Goal: Task Accomplishment & Management: Use online tool/utility

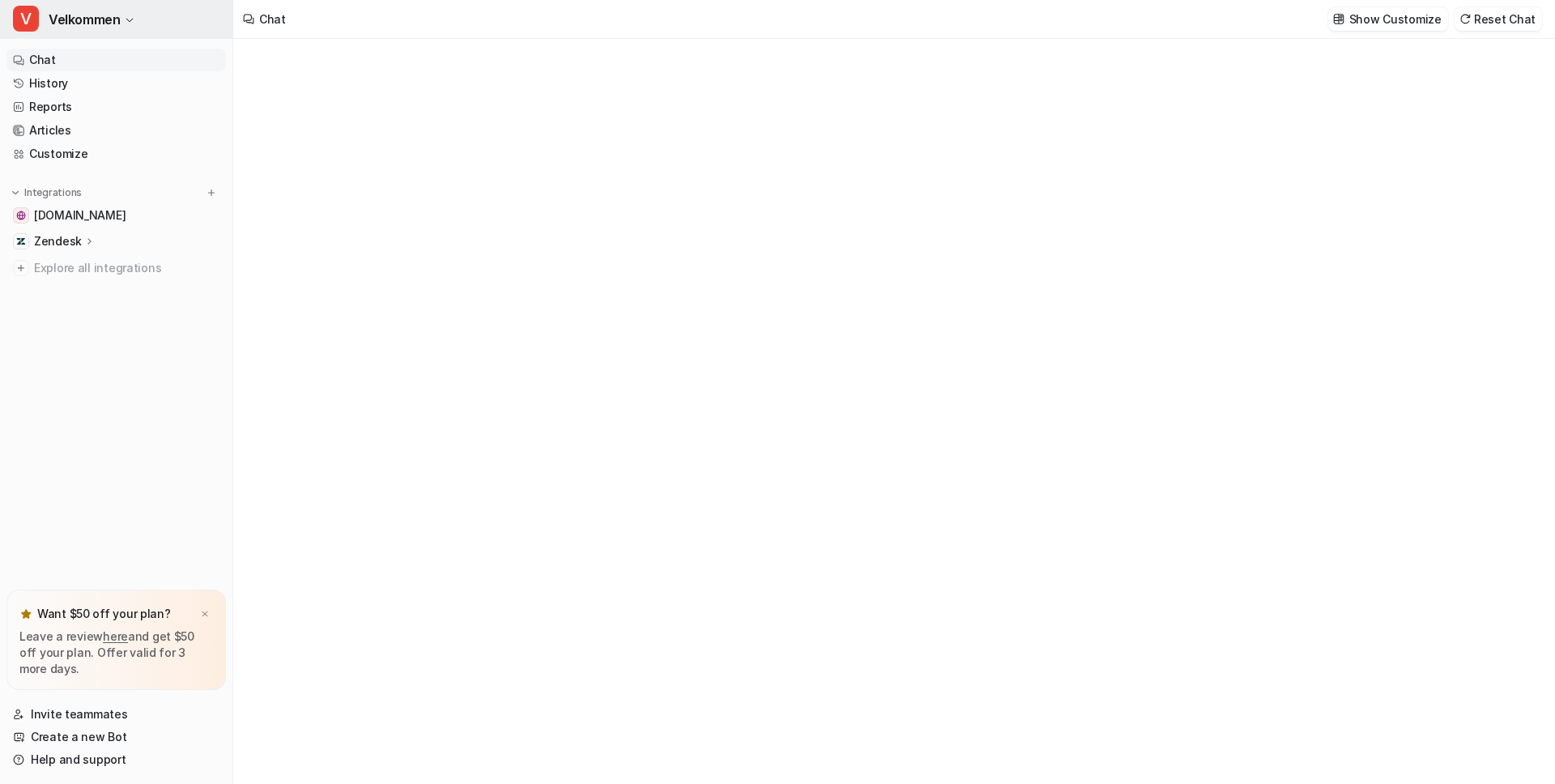
click at [89, 26] on span "Velkommen" at bounding box center [84, 19] width 71 height 22
type textarea "**********"
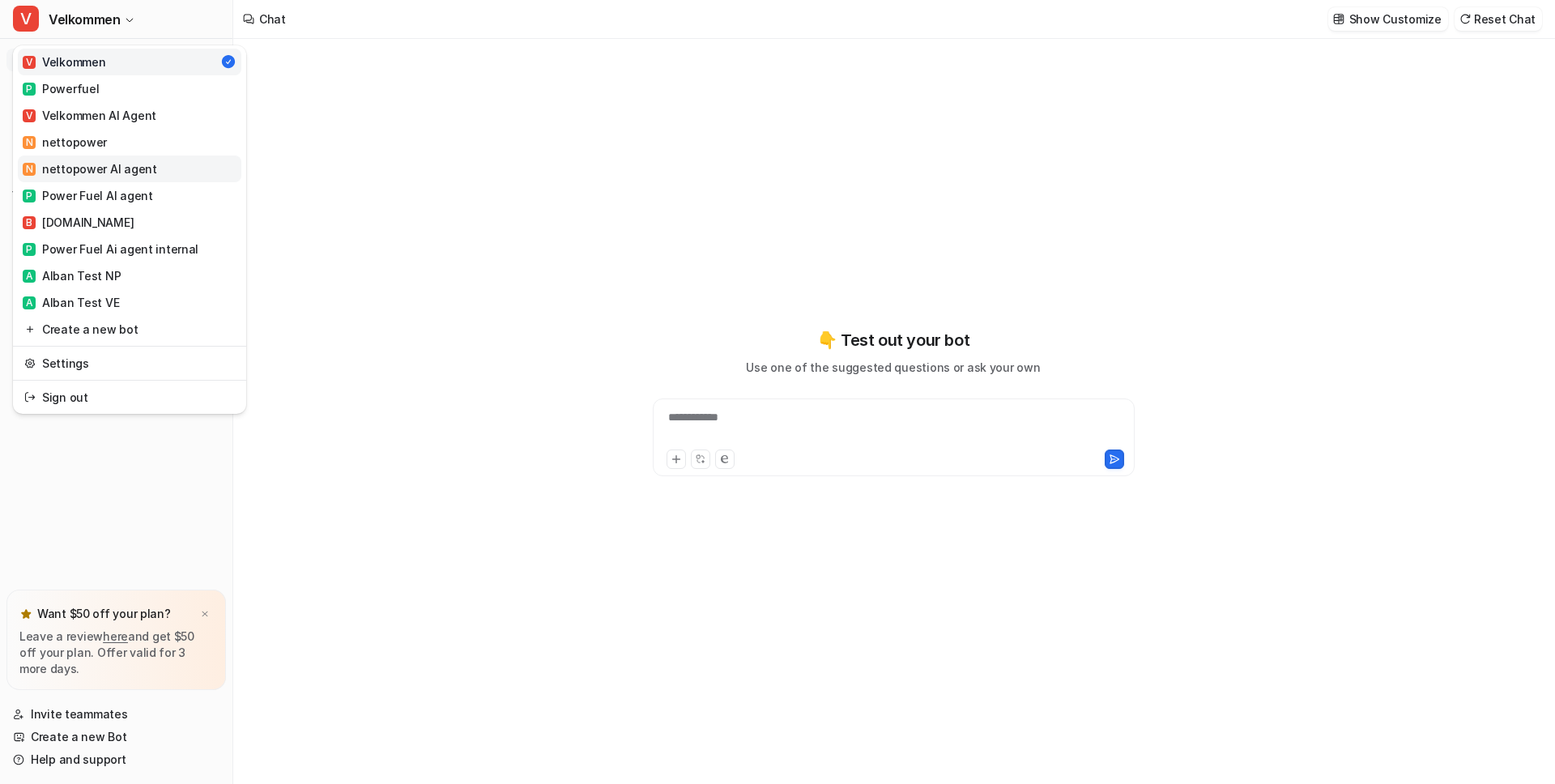
click at [87, 167] on div "N nettopower AI agent" at bounding box center [89, 169] width 134 height 17
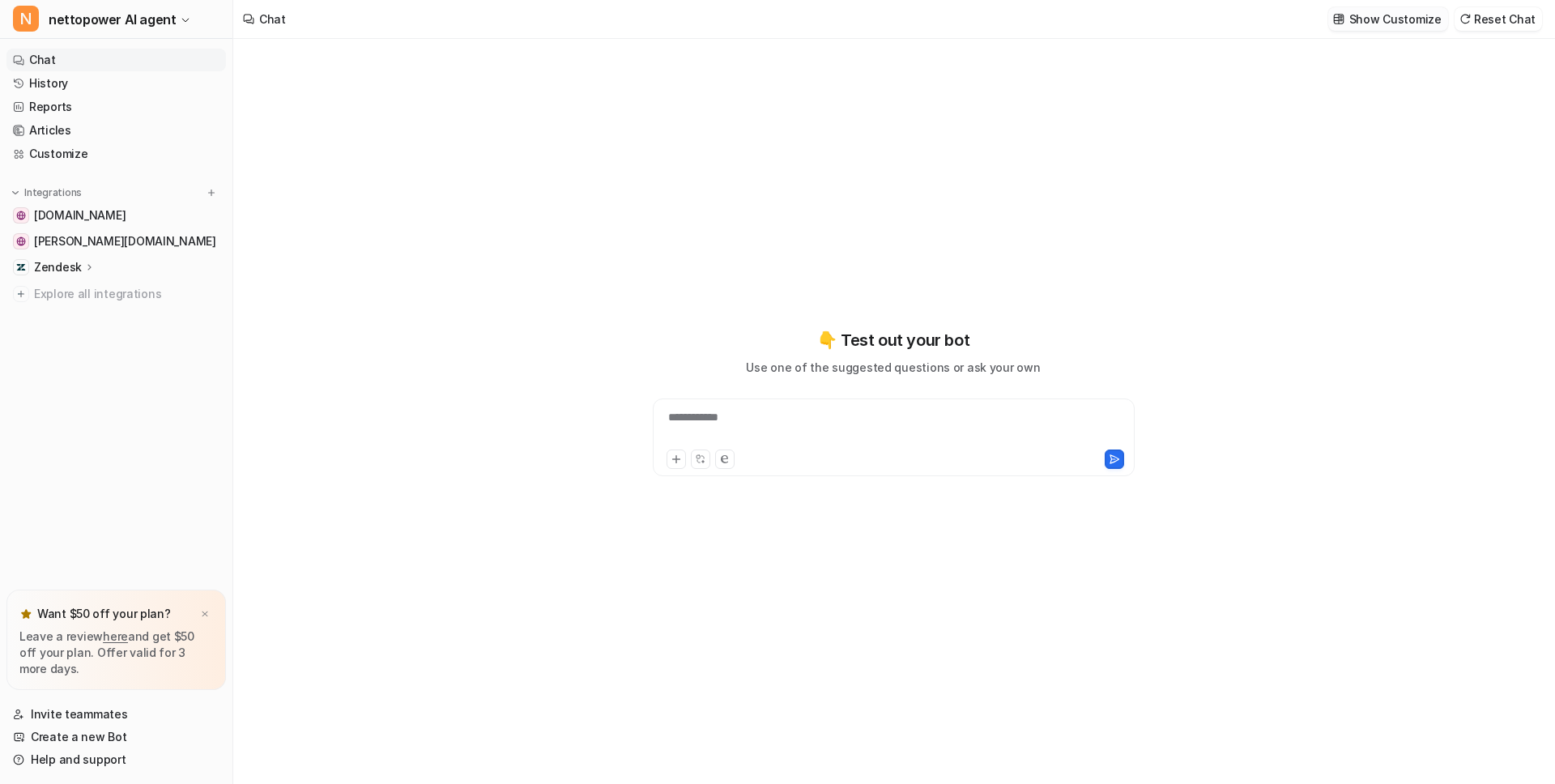
click at [1397, 25] on p "Show Customize" at bounding box center [1396, 19] width 93 height 17
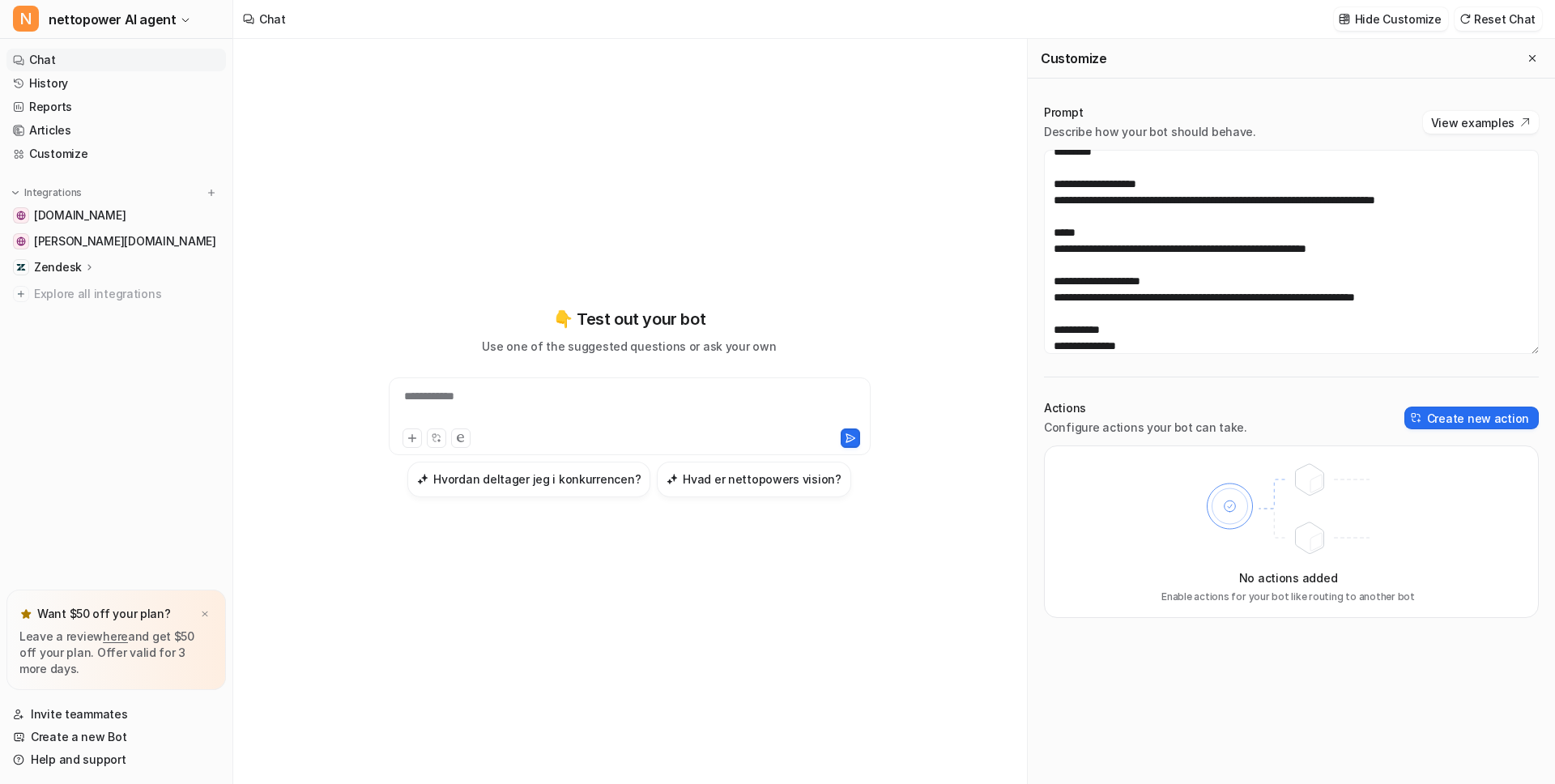
scroll to position [3045, 0]
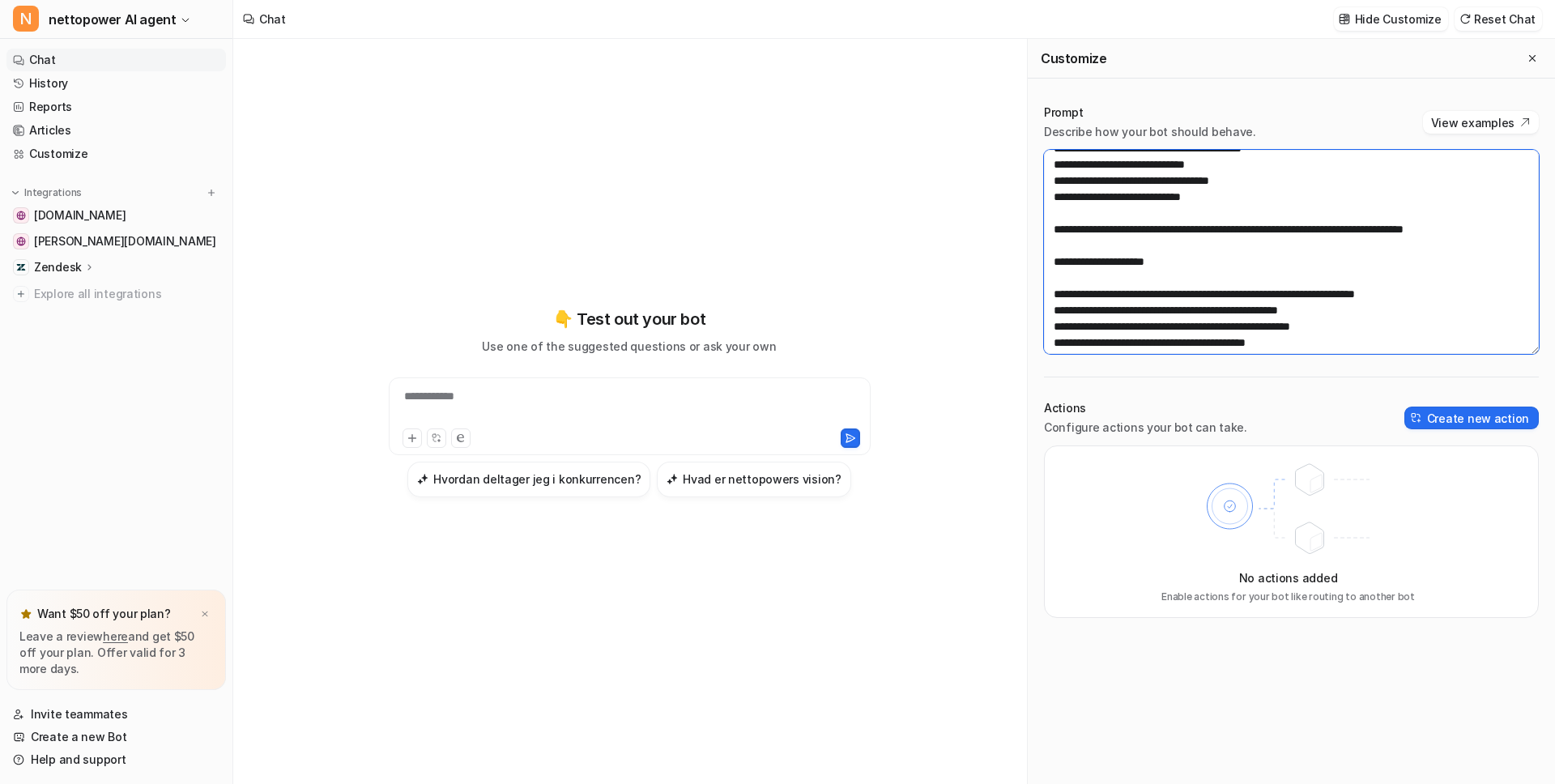
drag, startPoint x: 1282, startPoint y: 246, endPoint x: 1056, endPoint y: 233, distance: 226.4
click at [1056, 233] on textarea at bounding box center [1292, 252] width 495 height 204
paste textarea "**********"
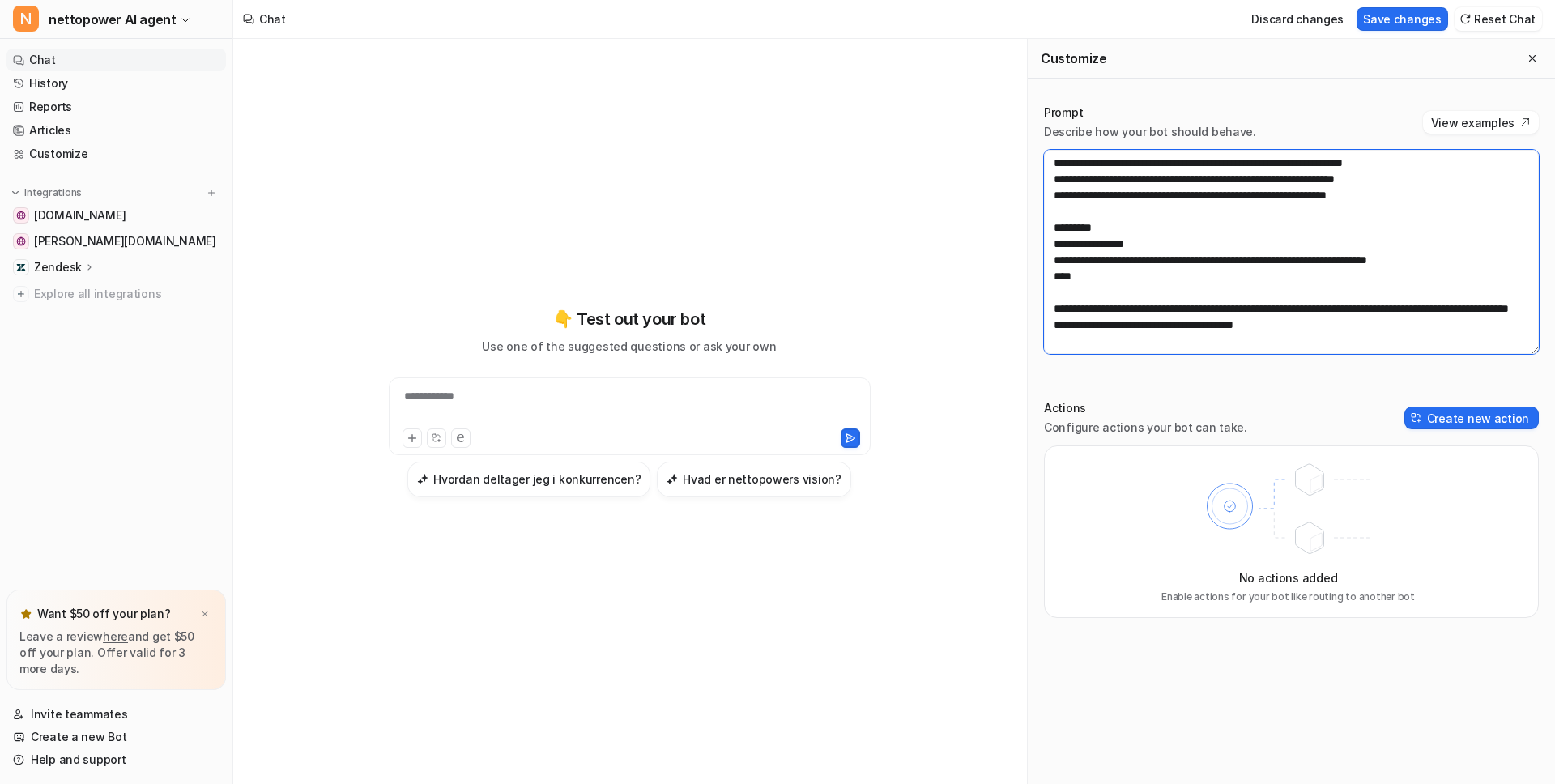
scroll to position [3321, 0]
type textarea "**********"
click at [1404, 19] on button "Save changes" at bounding box center [1403, 19] width 92 height 23
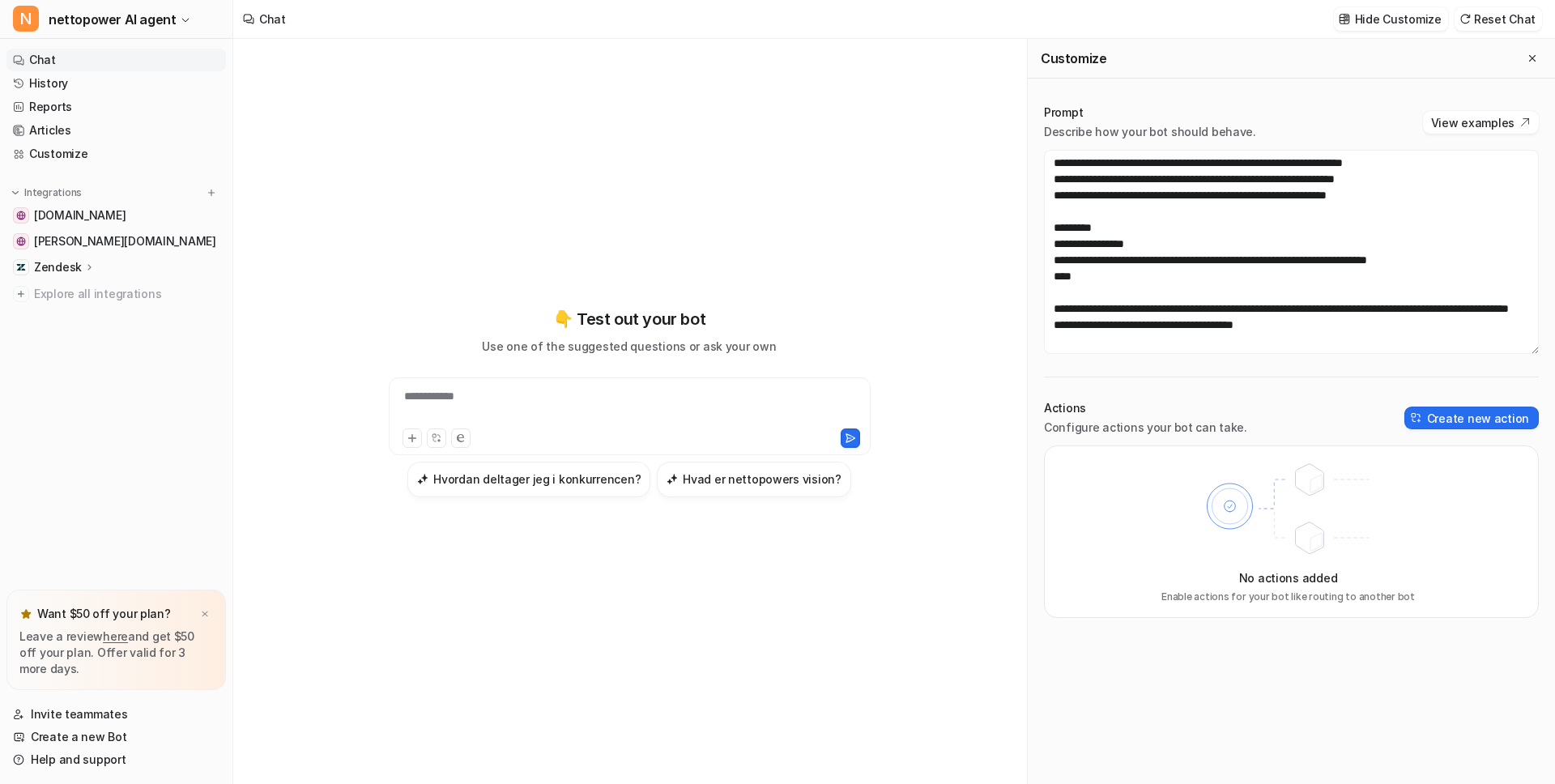
click at [1141, 531] on div "No actions added Enable actions for your bot like routing to another bot" at bounding box center [1292, 531] width 495 height 172
click at [661, 185] on div "**********" at bounding box center [629, 402] width 596 height 549
click at [606, 242] on div "**********" at bounding box center [629, 402] width 596 height 549
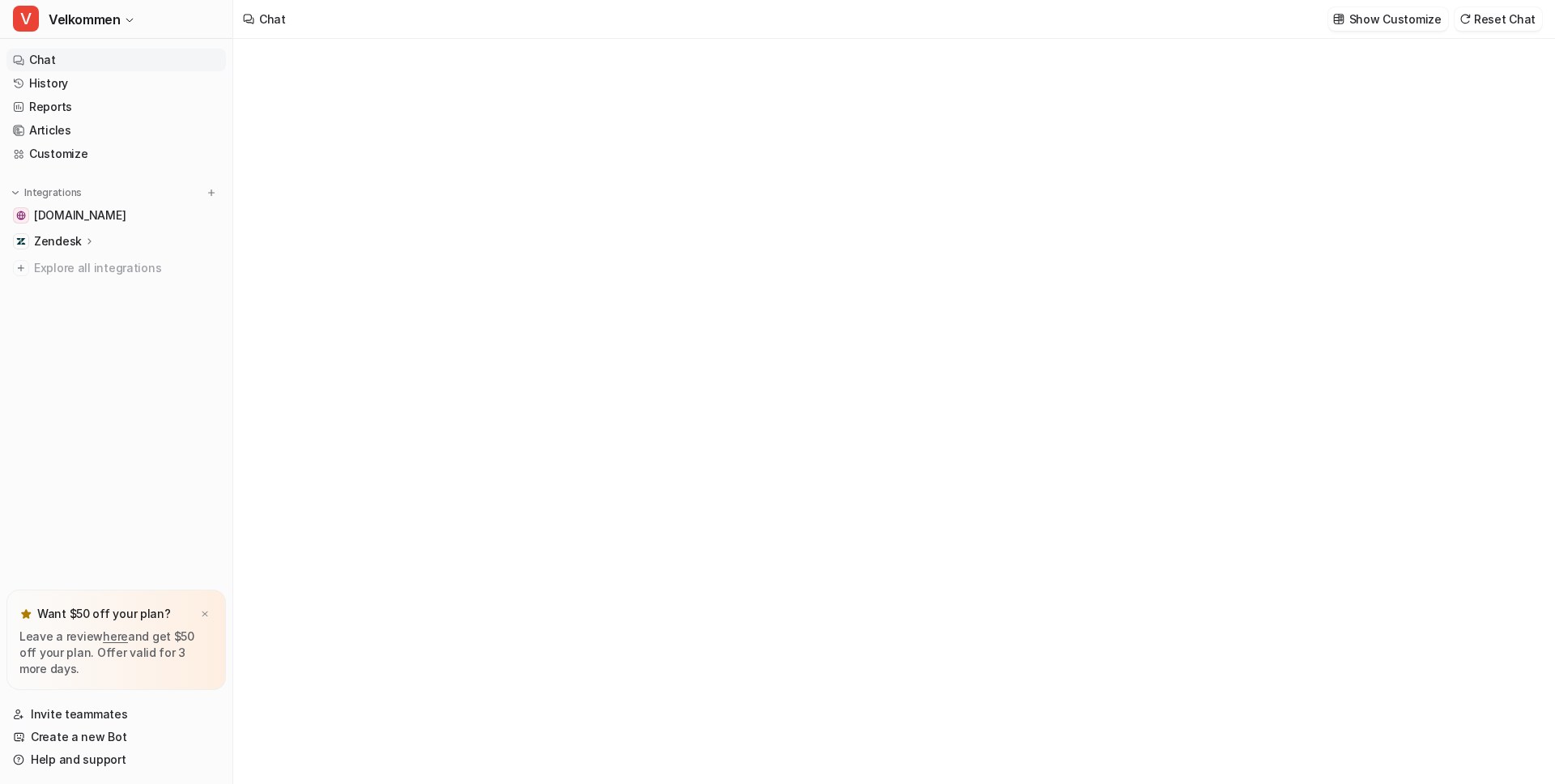
type textarea "**********"
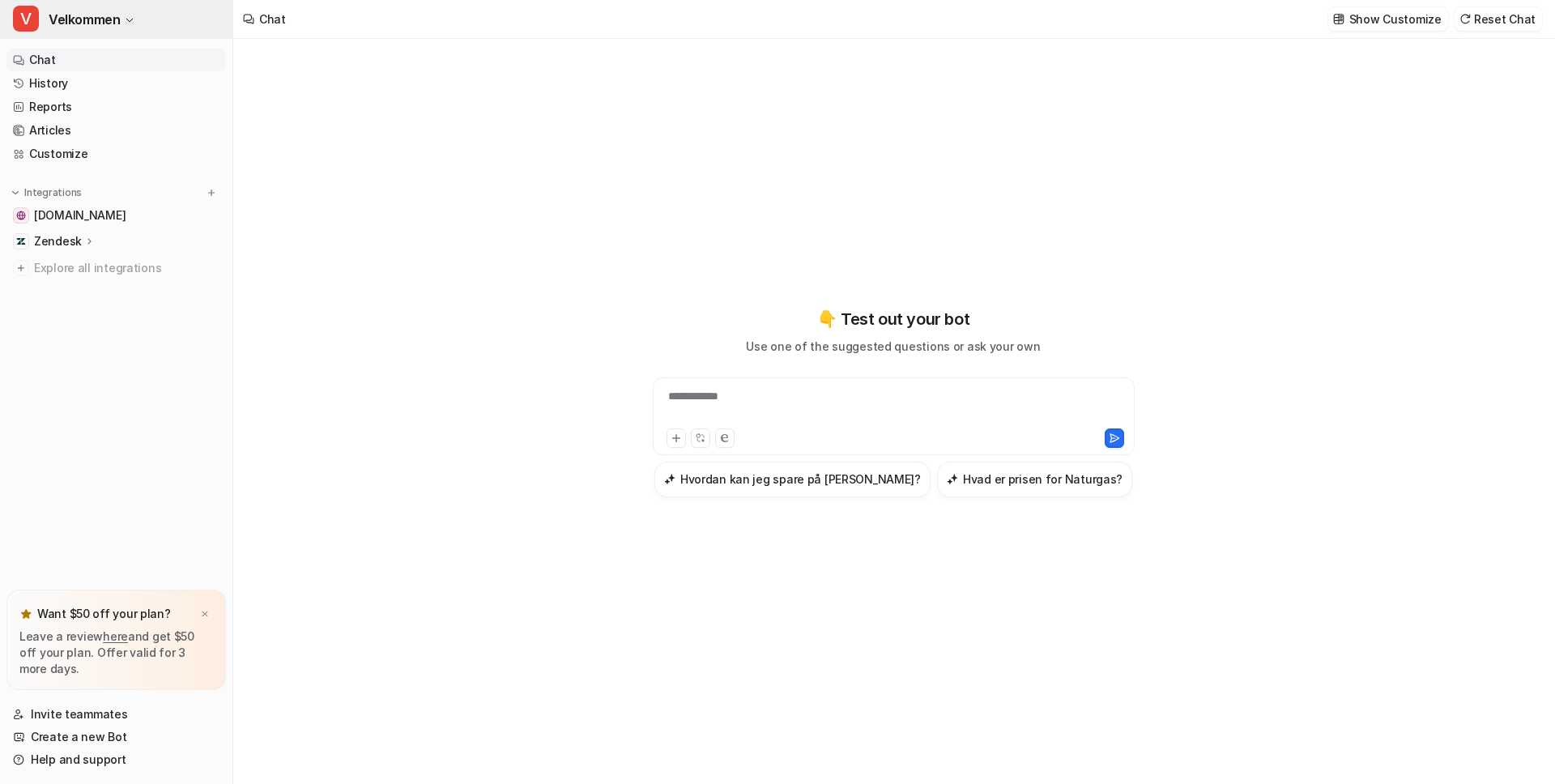
click at [81, 10] on span "Velkommen" at bounding box center [84, 19] width 71 height 22
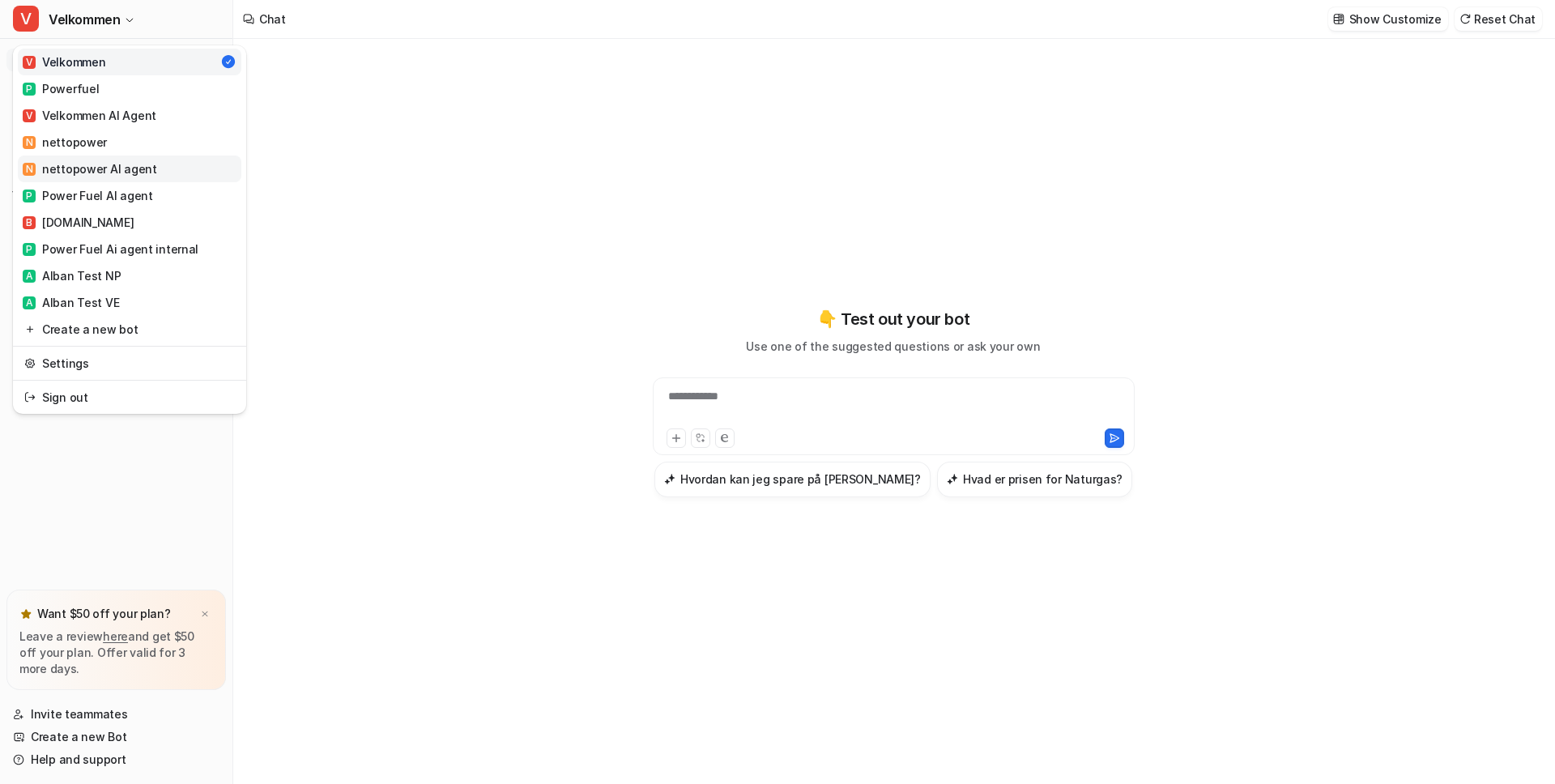
click at [103, 166] on div "N nettopower AI agent" at bounding box center [89, 169] width 134 height 17
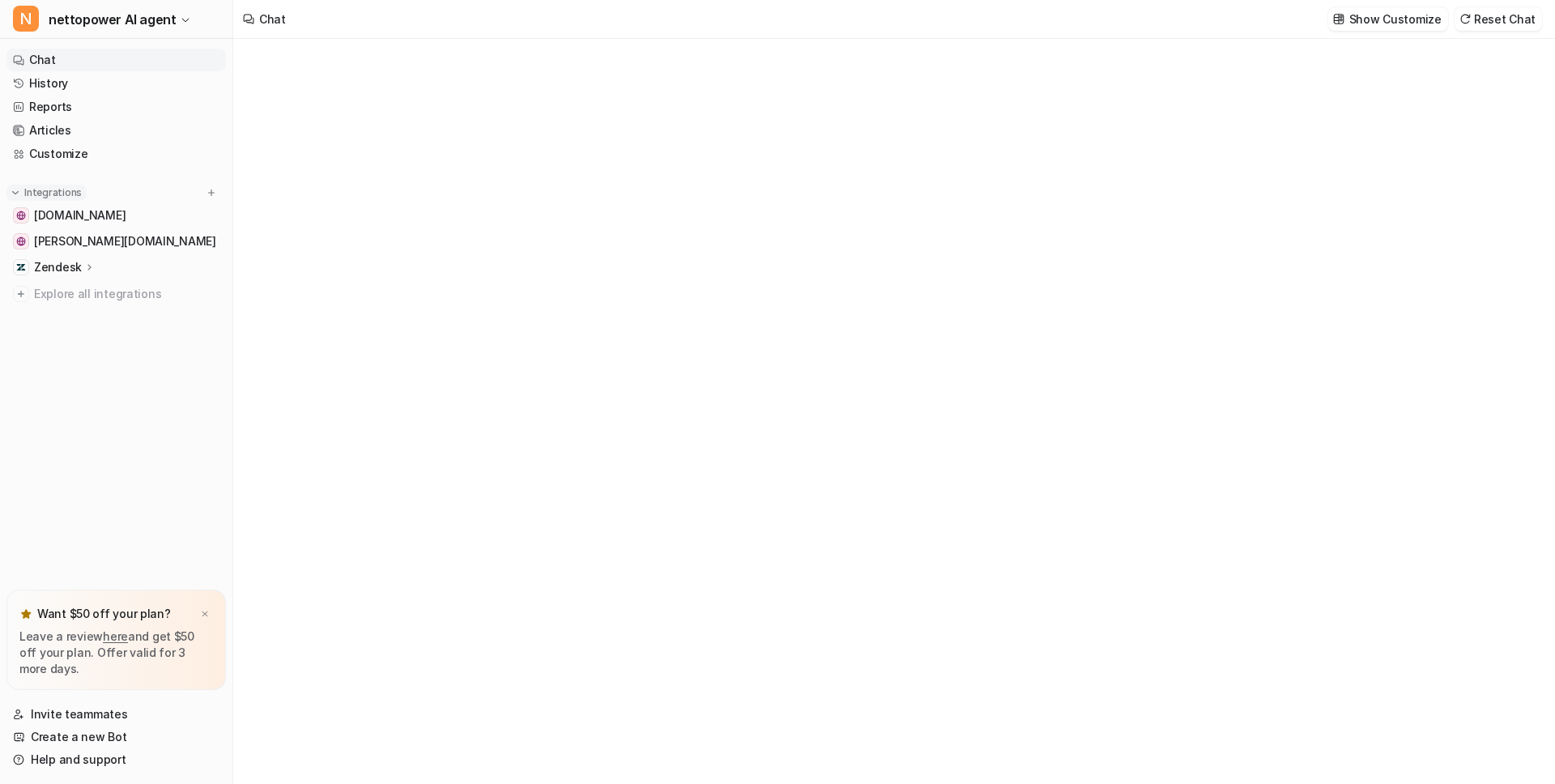
type textarea "**********"
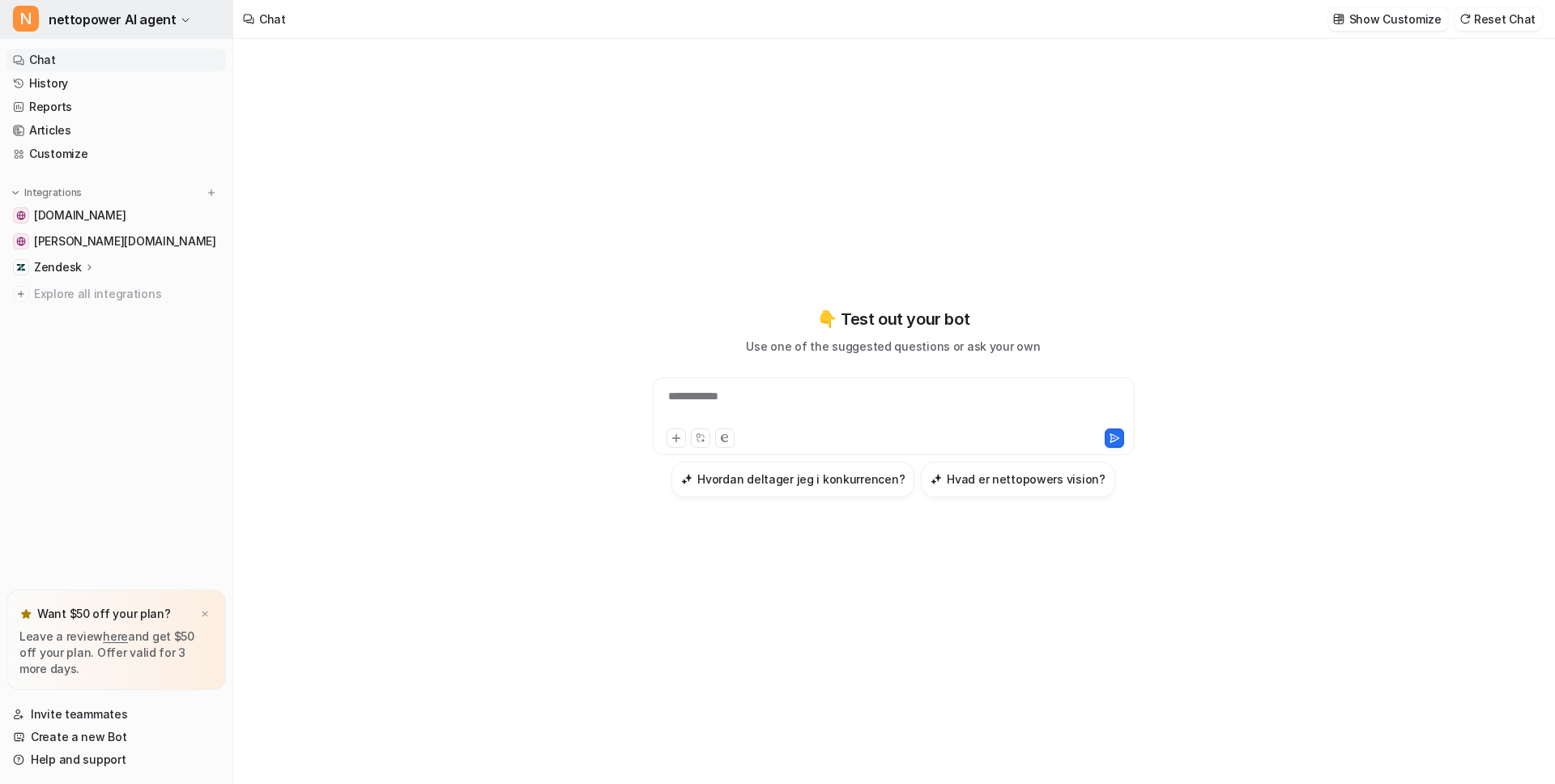
click at [84, 33] on button "N nettopower AI agent" at bounding box center [116, 19] width 233 height 39
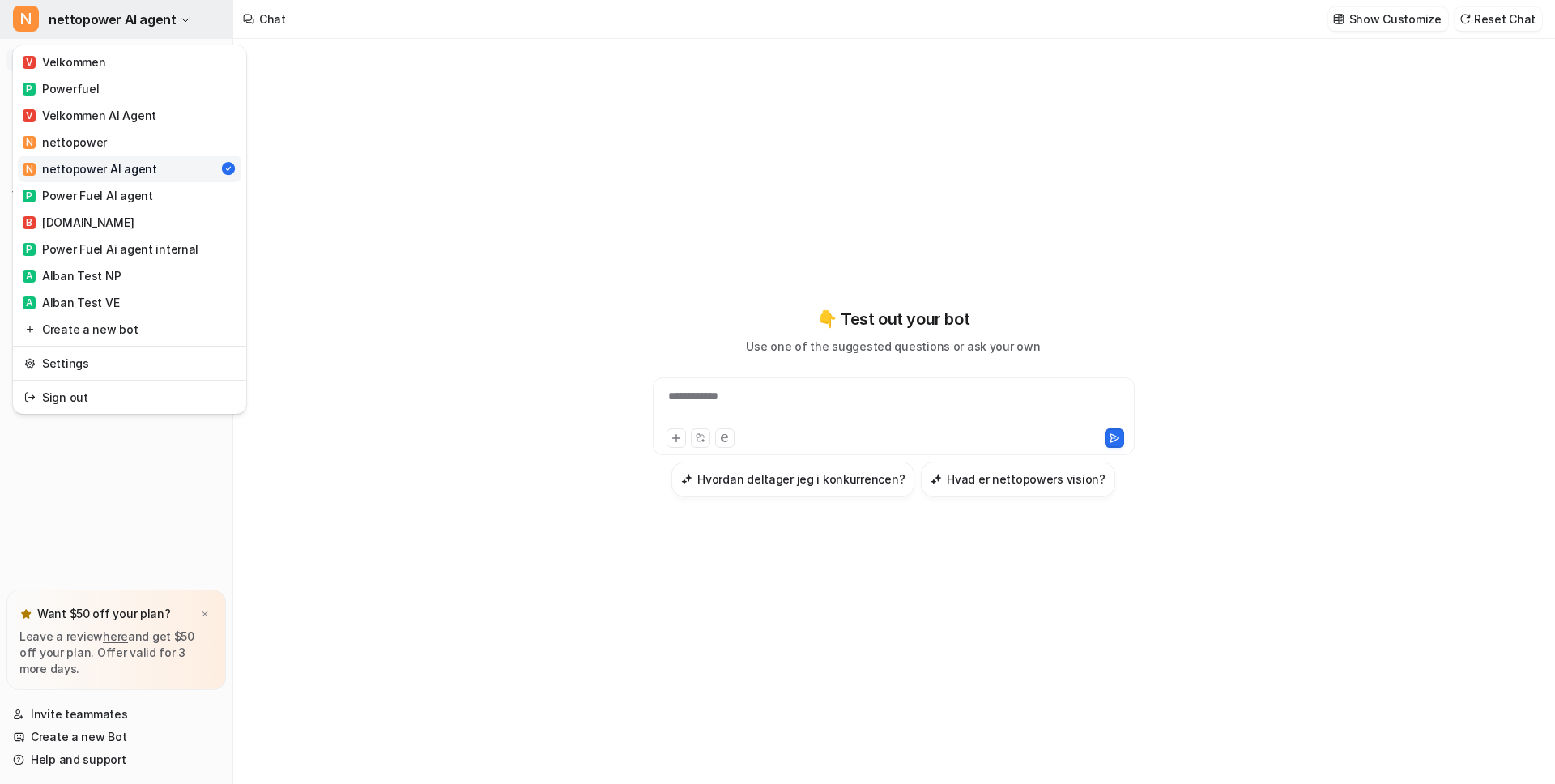
click at [89, 21] on span "nettopower AI agent" at bounding box center [113, 19] width 128 height 22
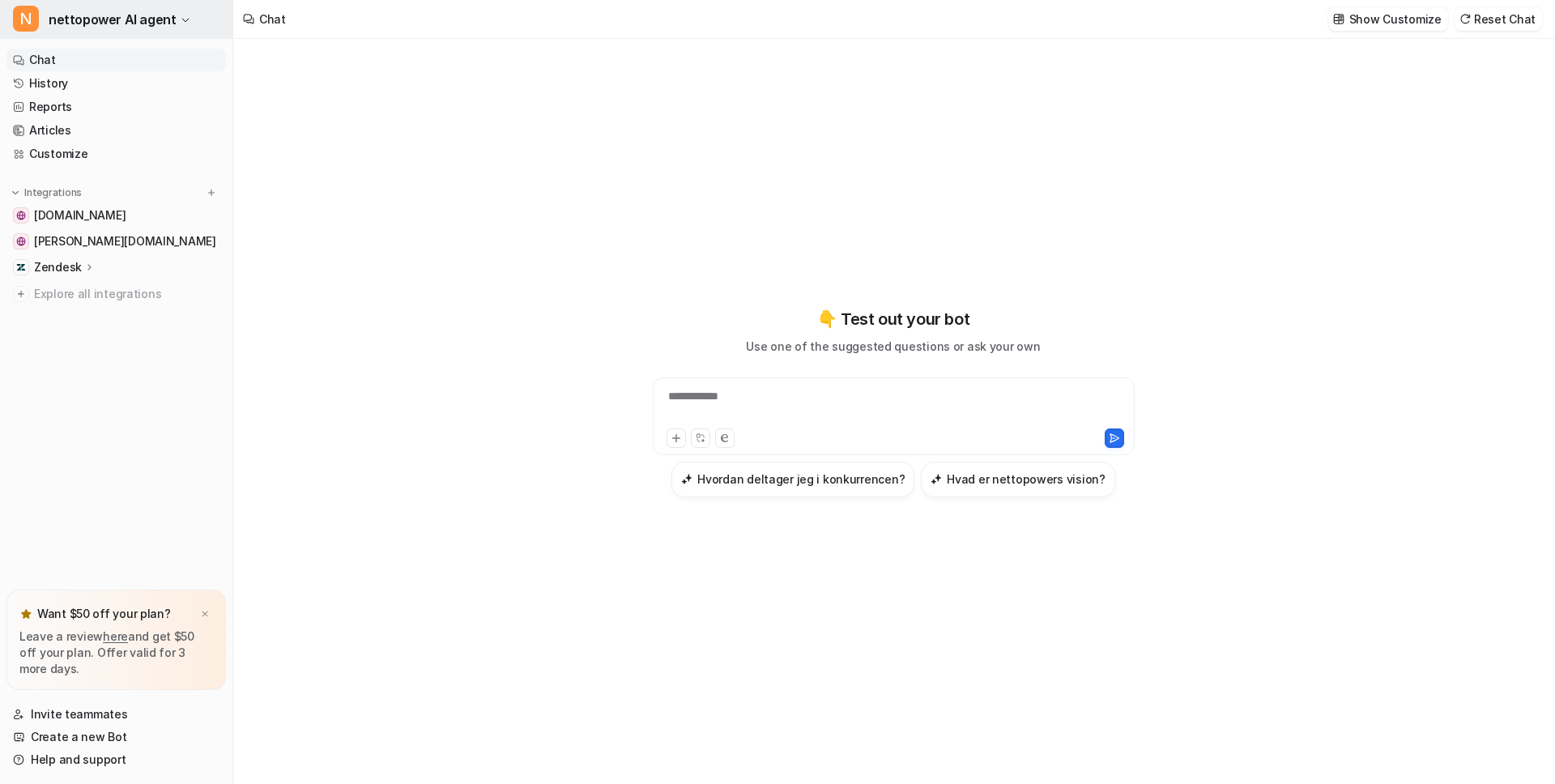
click at [89, 21] on span "nettopower AI agent" at bounding box center [113, 19] width 128 height 22
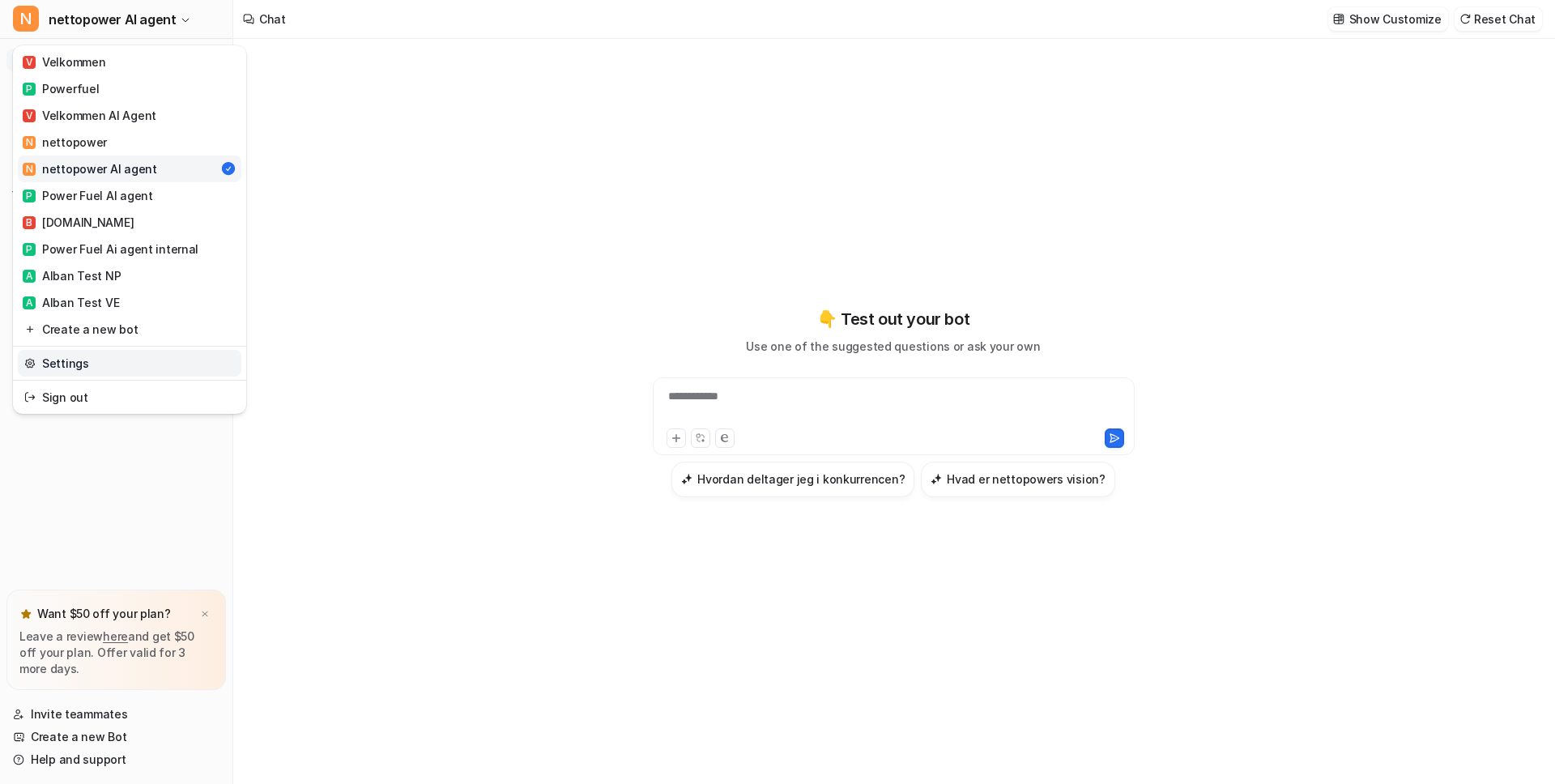
click at [64, 378] on div "Settings" at bounding box center [130, 363] width 233 height 34
click at [70, 361] on link "Settings" at bounding box center [130, 363] width 224 height 26
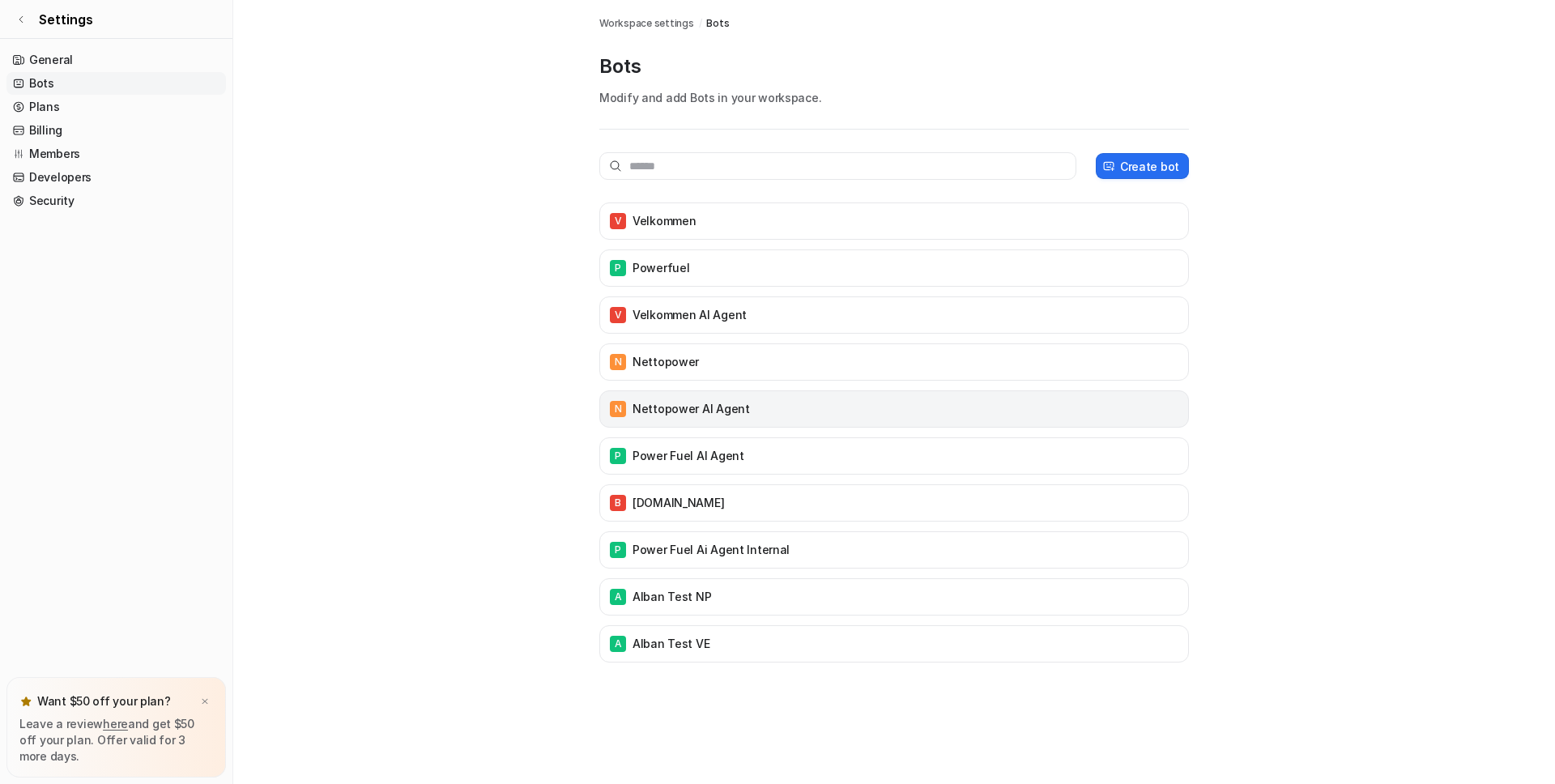
click at [691, 413] on p "nettopower AI agent" at bounding box center [691, 409] width 118 height 17
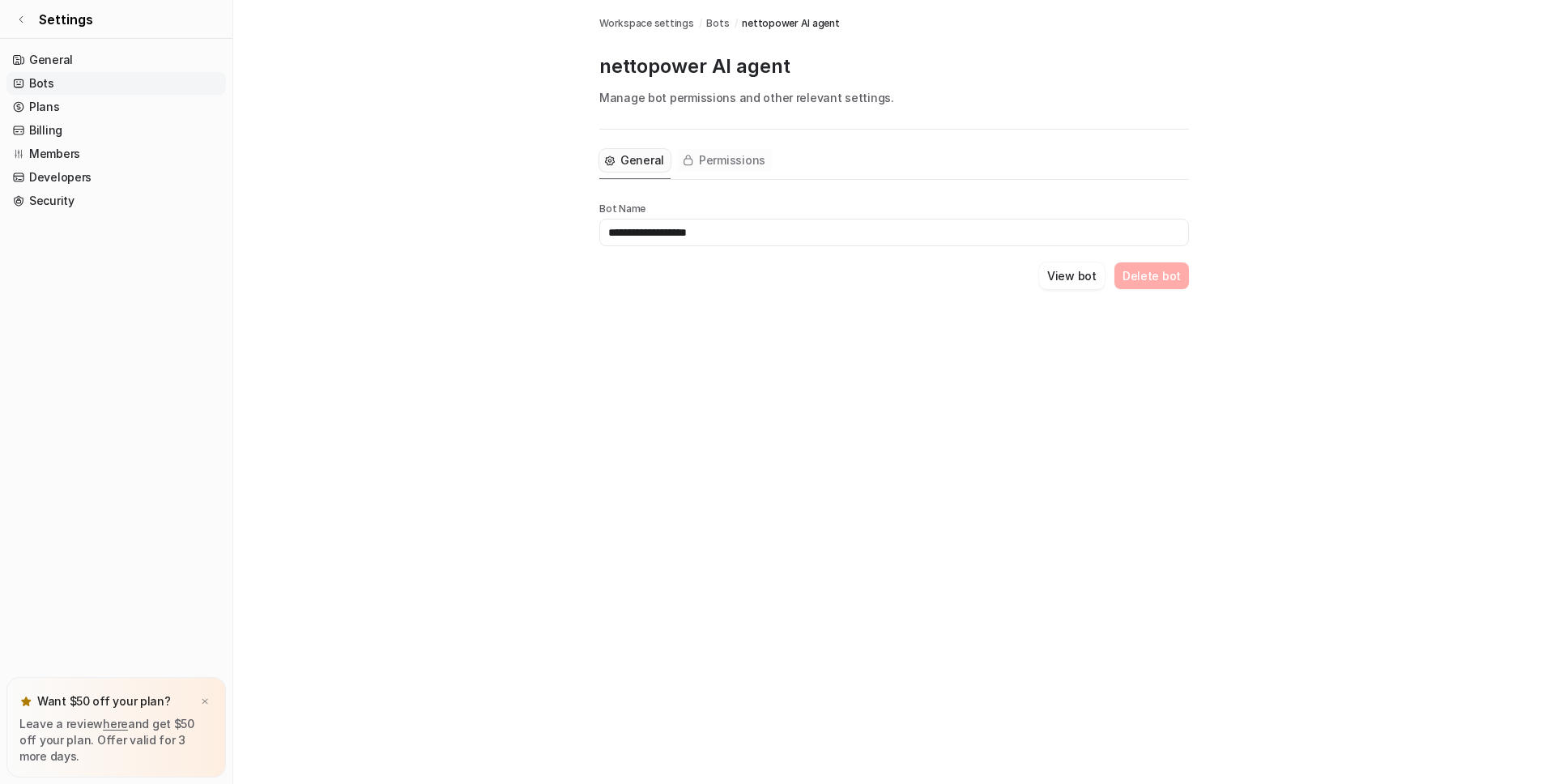
click at [720, 161] on span "Permissions" at bounding box center [732, 161] width 66 height 17
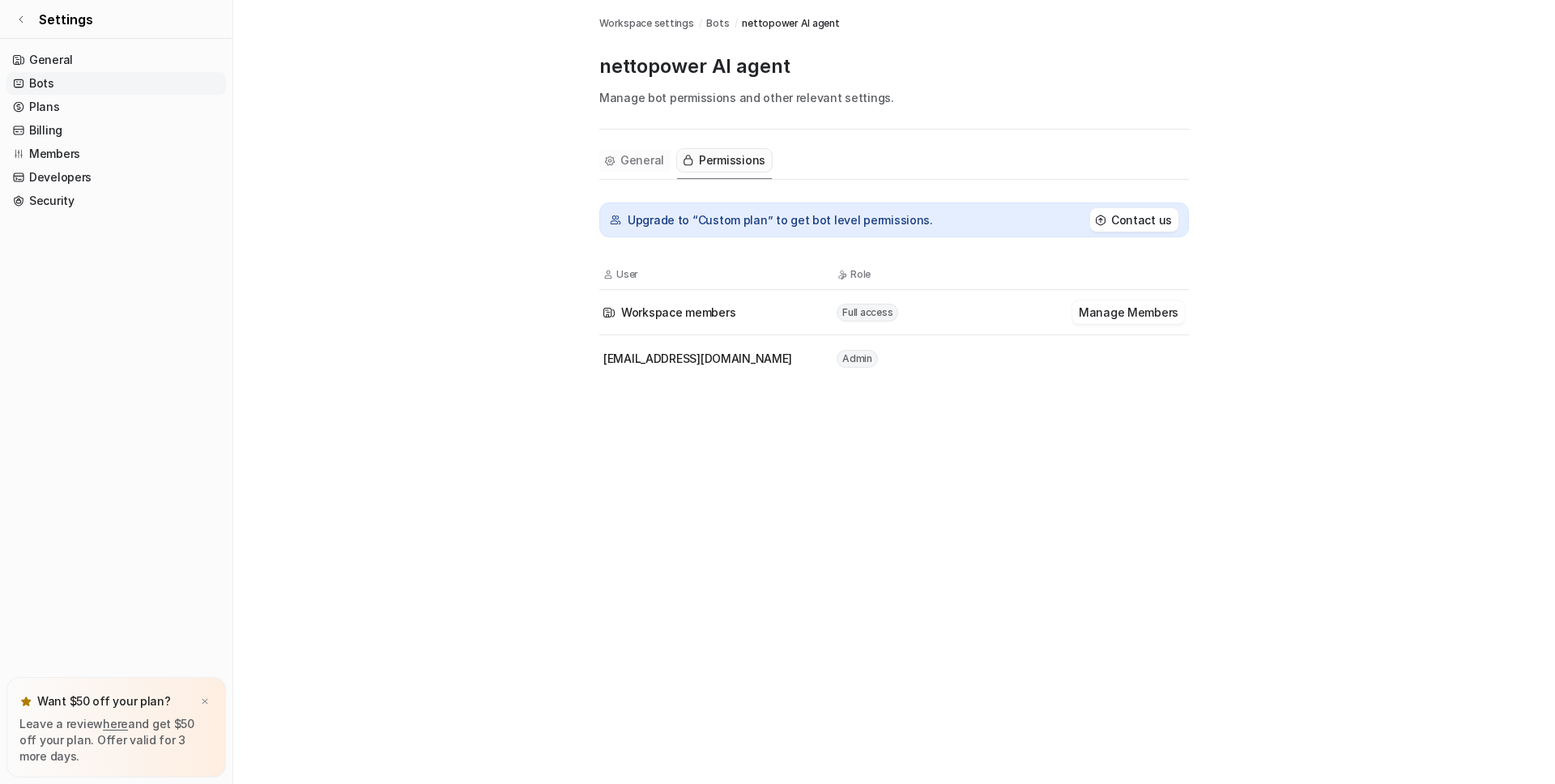
click at [633, 156] on span "General" at bounding box center [642, 161] width 44 height 17
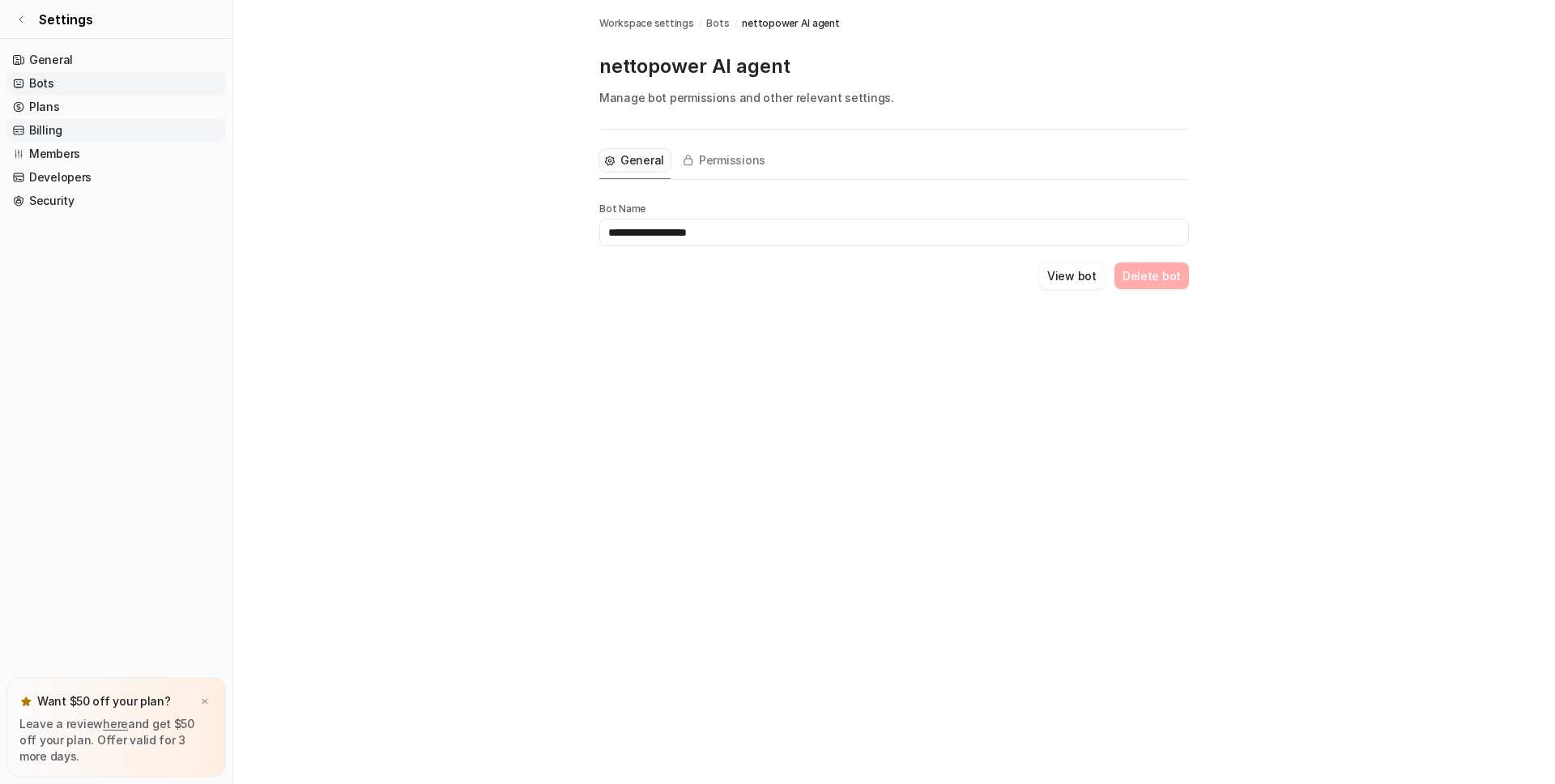
click at [45, 138] on link "Billing" at bounding box center [116, 130] width 219 height 22
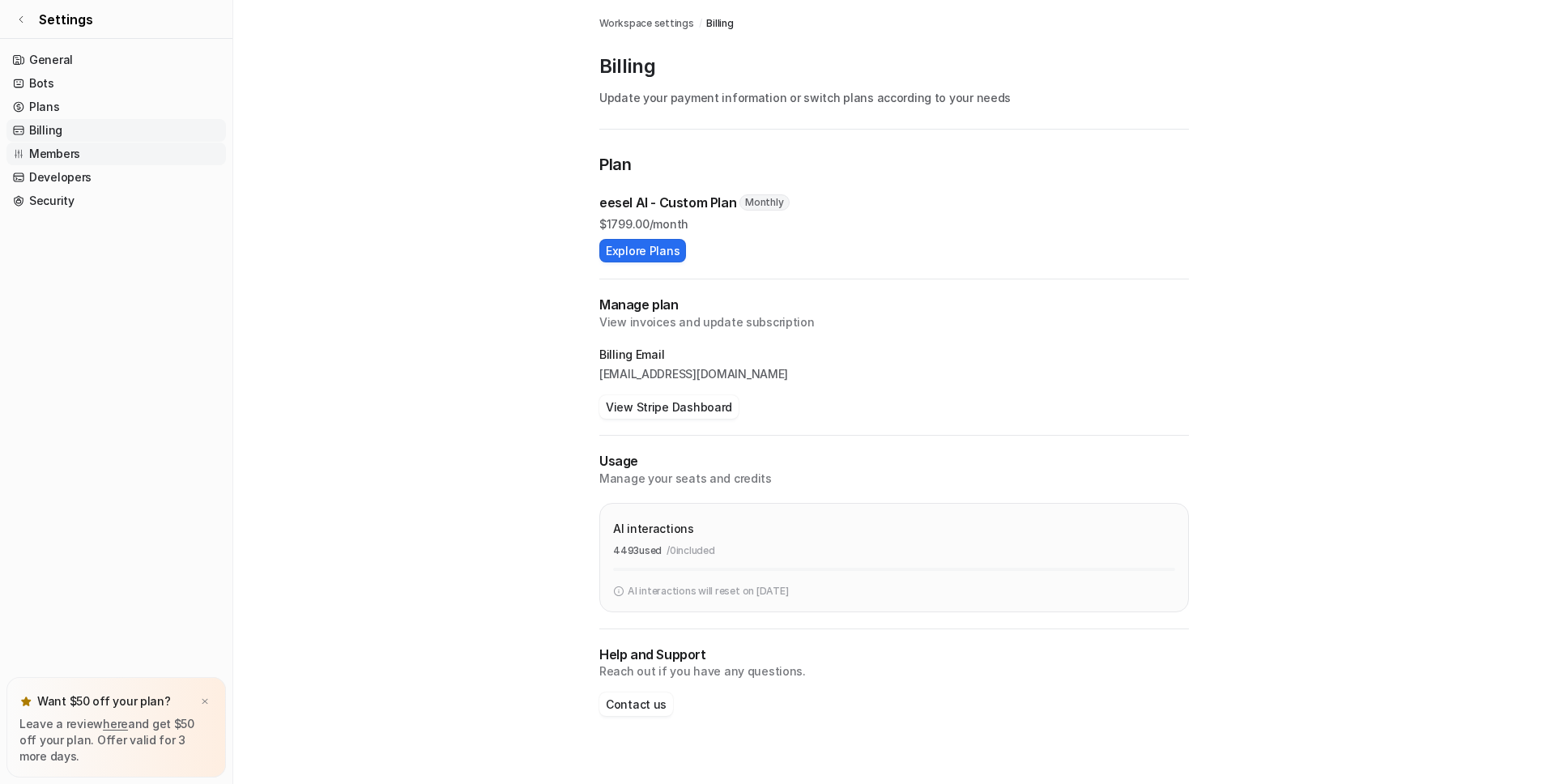
click at [74, 156] on link "Members" at bounding box center [116, 153] width 219 height 22
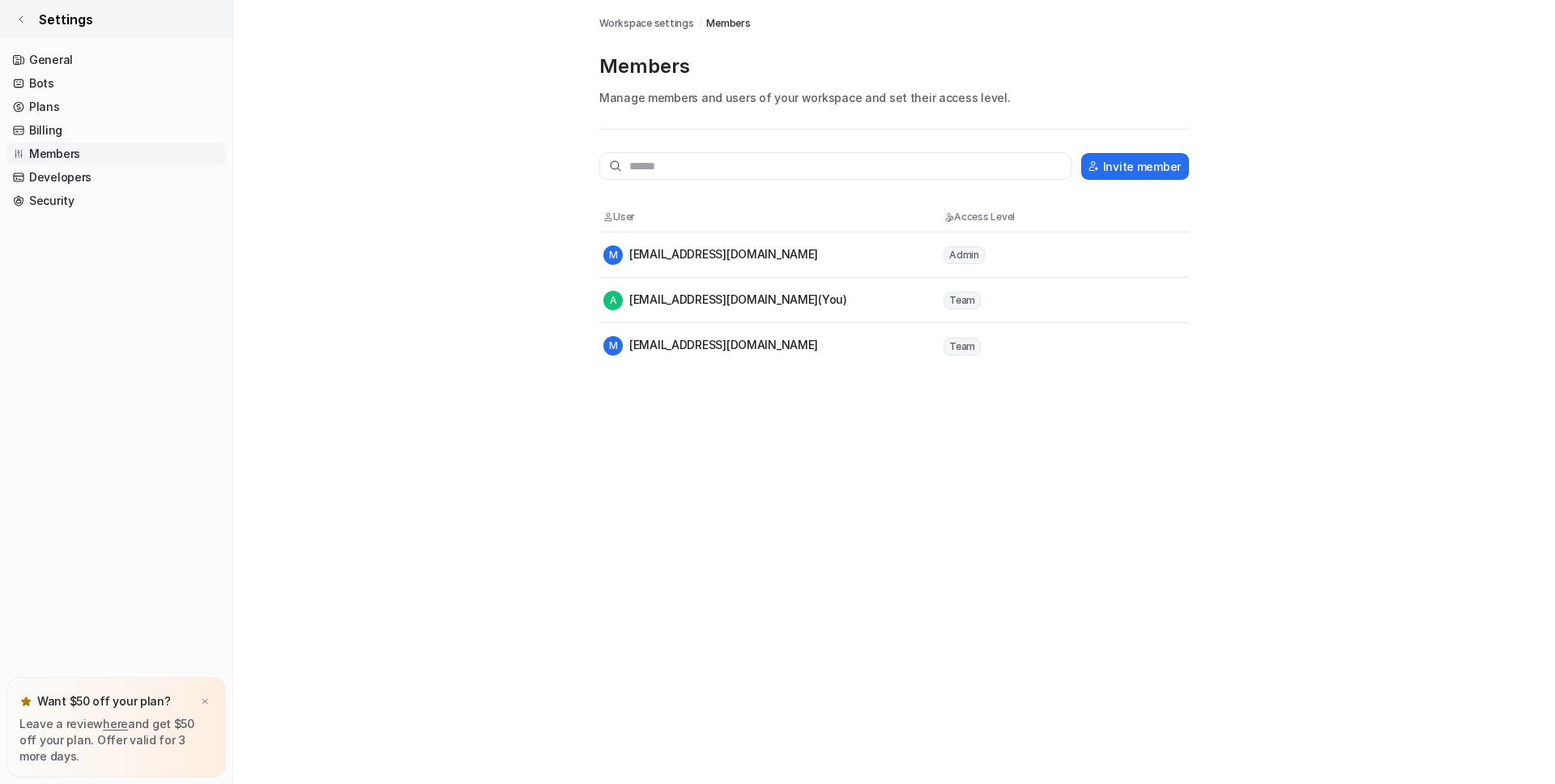
click at [68, 28] on span "Settings" at bounding box center [66, 19] width 55 height 19
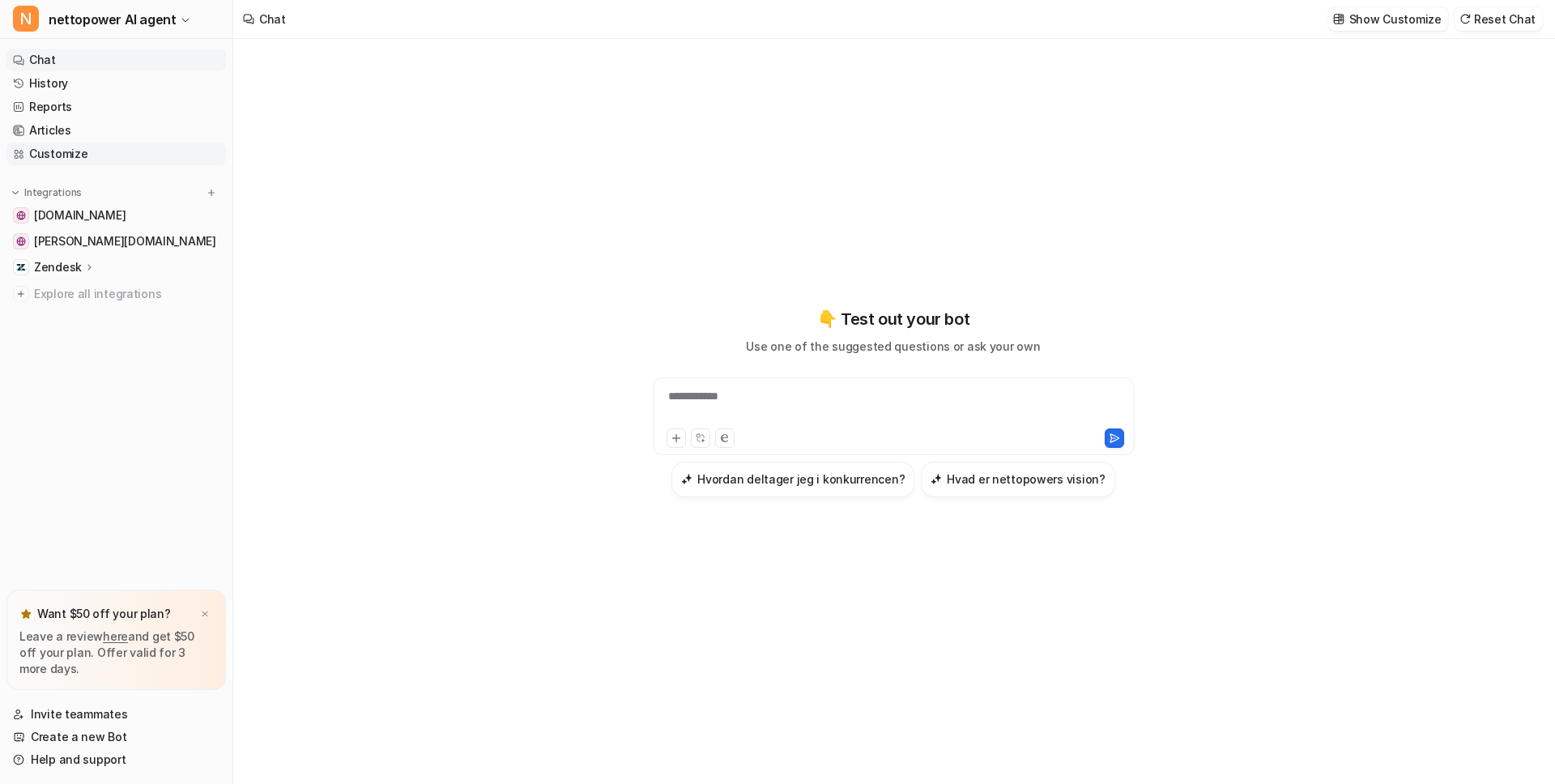
click at [29, 150] on link "Customize" at bounding box center [116, 153] width 219 height 22
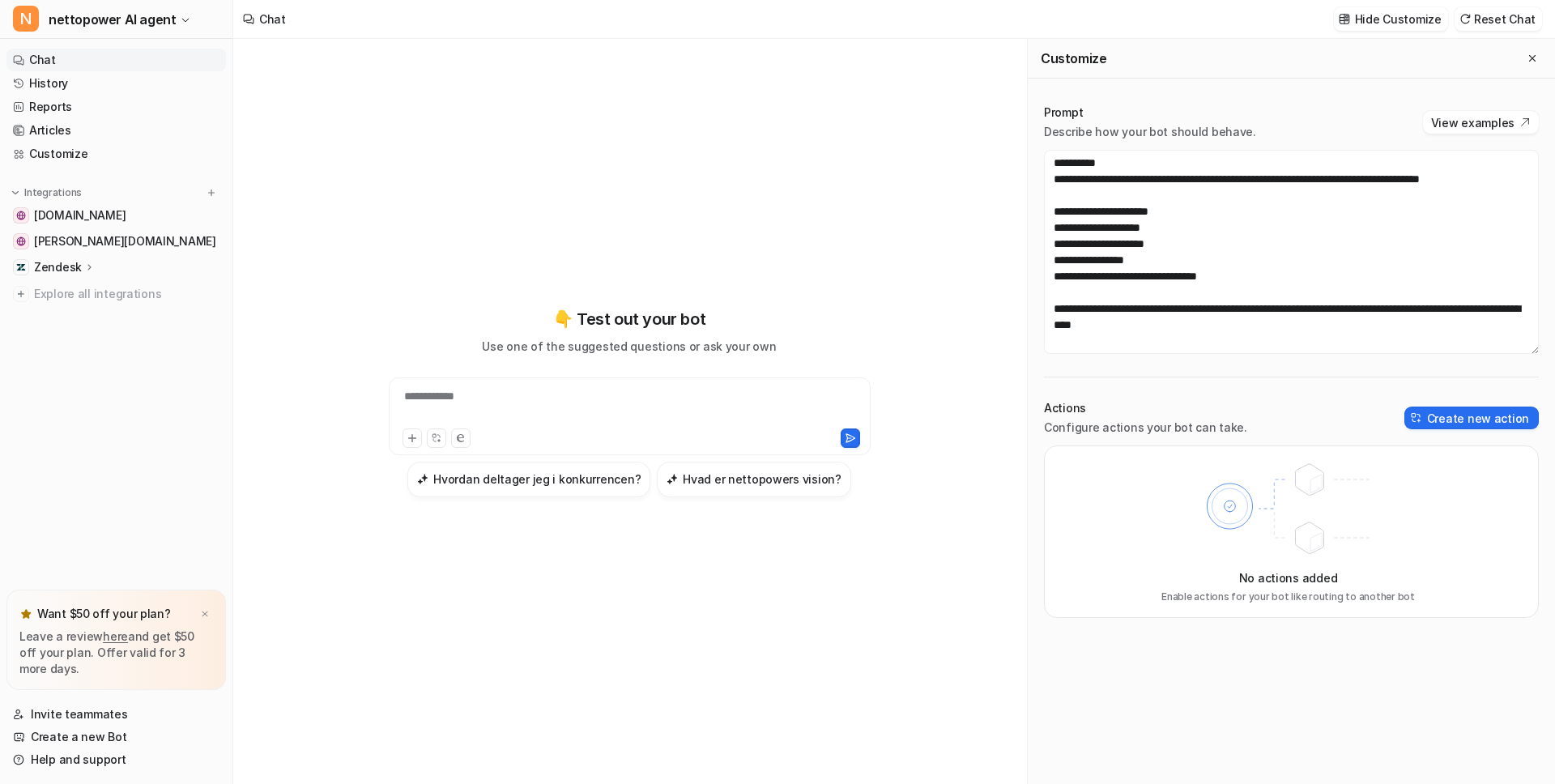
click at [1317, 517] on icon at bounding box center [1288, 509] width 211 height 113
click at [1436, 413] on button "Create new action" at bounding box center [1471, 417] width 134 height 22
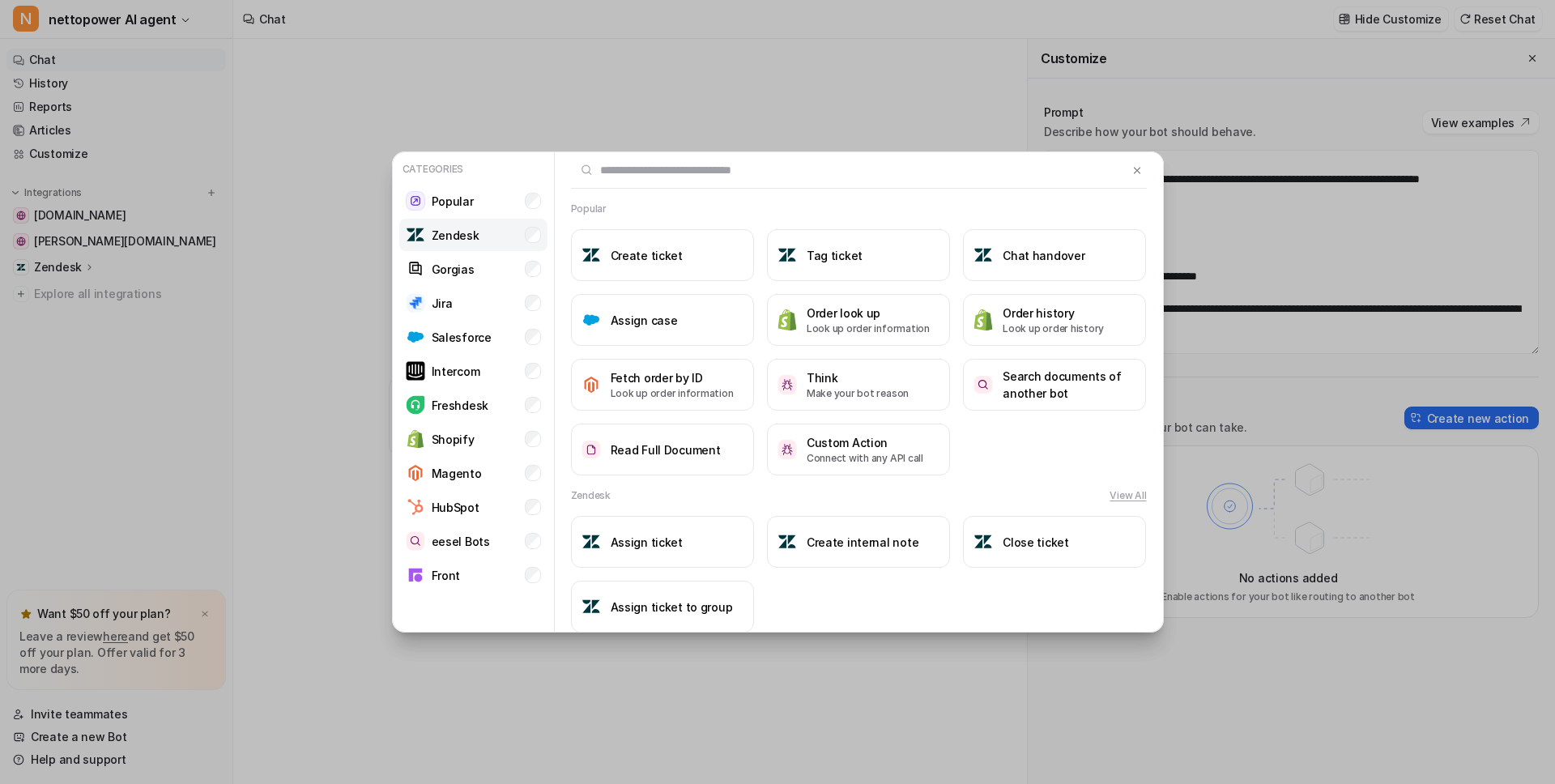
click at [471, 245] on li "Zendesk" at bounding box center [473, 234] width 148 height 32
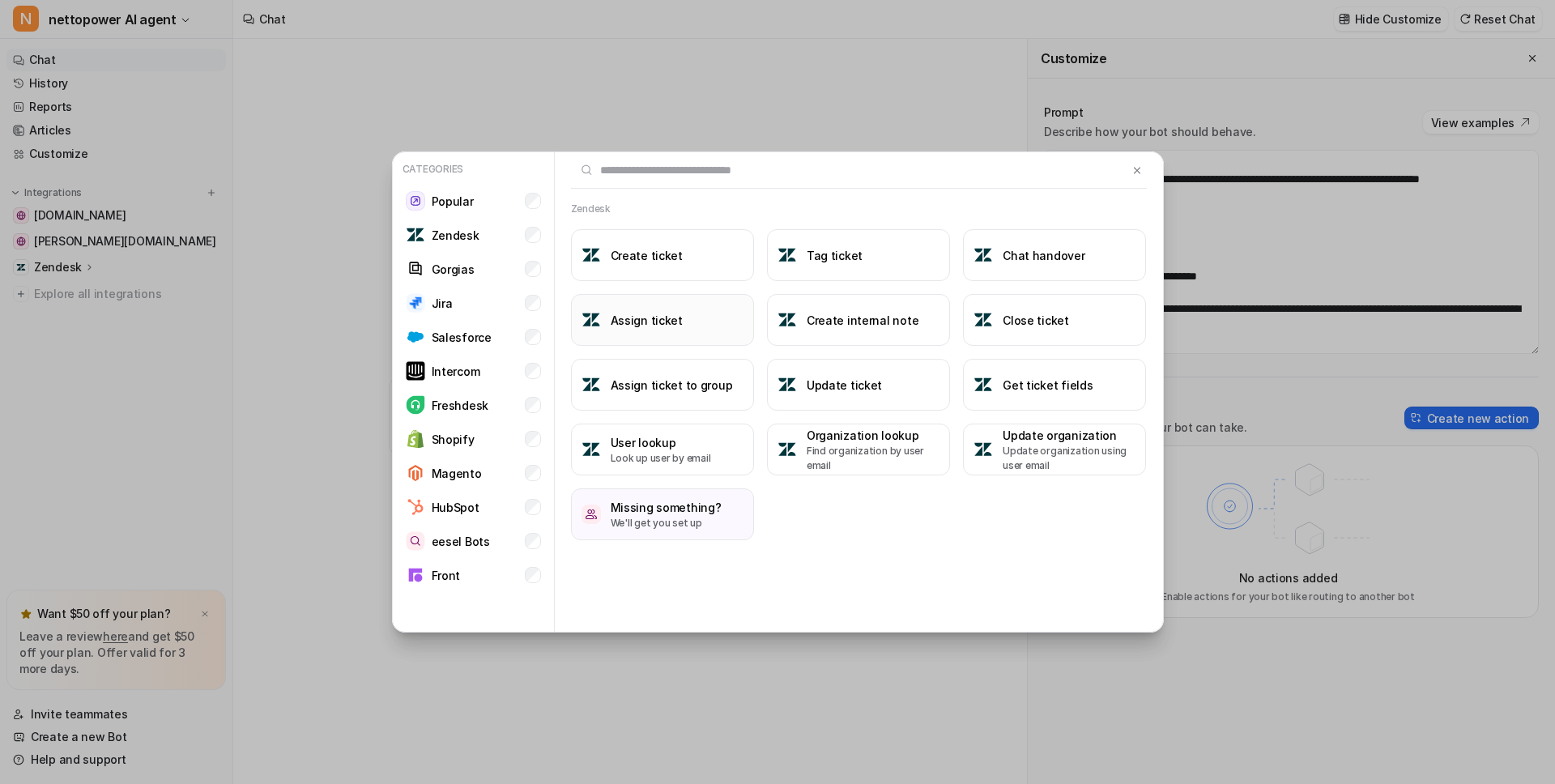
click at [673, 334] on button "Assign ticket" at bounding box center [662, 320] width 183 height 52
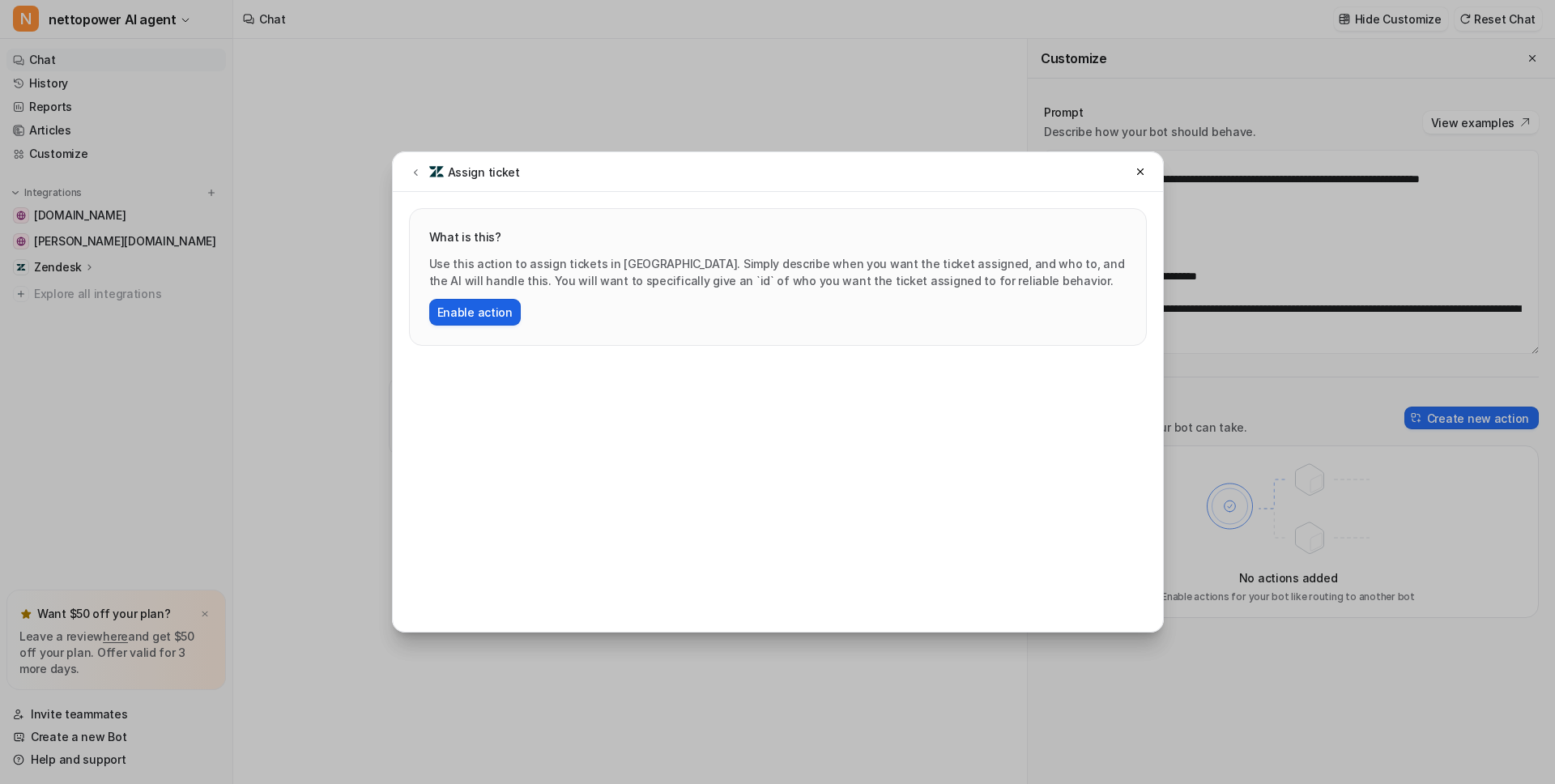
click at [488, 314] on button "Enable action" at bounding box center [474, 312] width 92 height 26
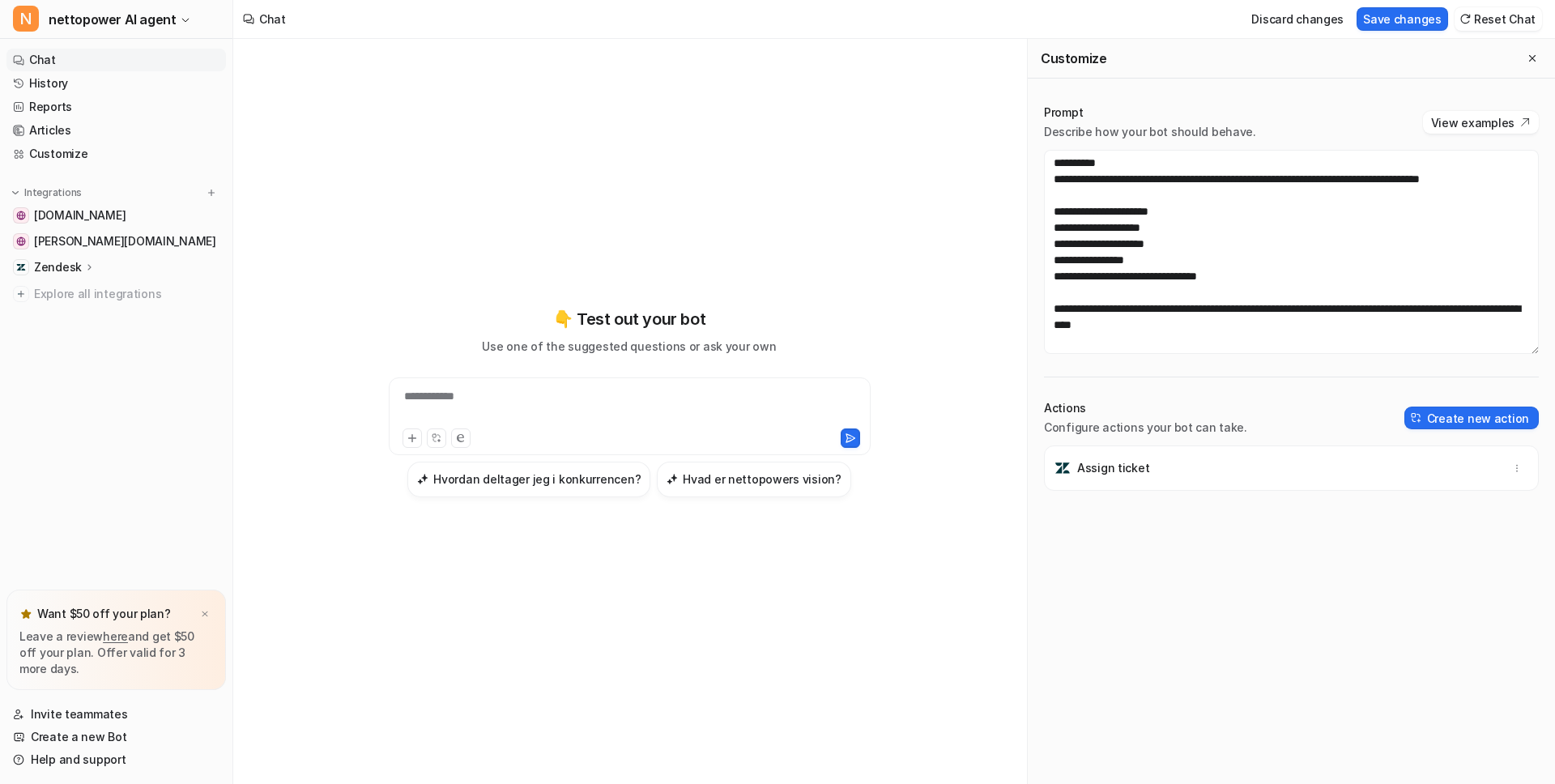
click at [1100, 466] on p "Assign ticket" at bounding box center [1113, 469] width 72 height 17
click at [1081, 416] on p "Actions" at bounding box center [1146, 408] width 204 height 17
click at [1511, 465] on icon "button" at bounding box center [1517, 469] width 12 height 12
click at [1119, 430] on p "Configure actions your bot can take." at bounding box center [1146, 428] width 204 height 17
drag, startPoint x: 1087, startPoint y: 444, endPoint x: 1084, endPoint y: 457, distance: 13.3
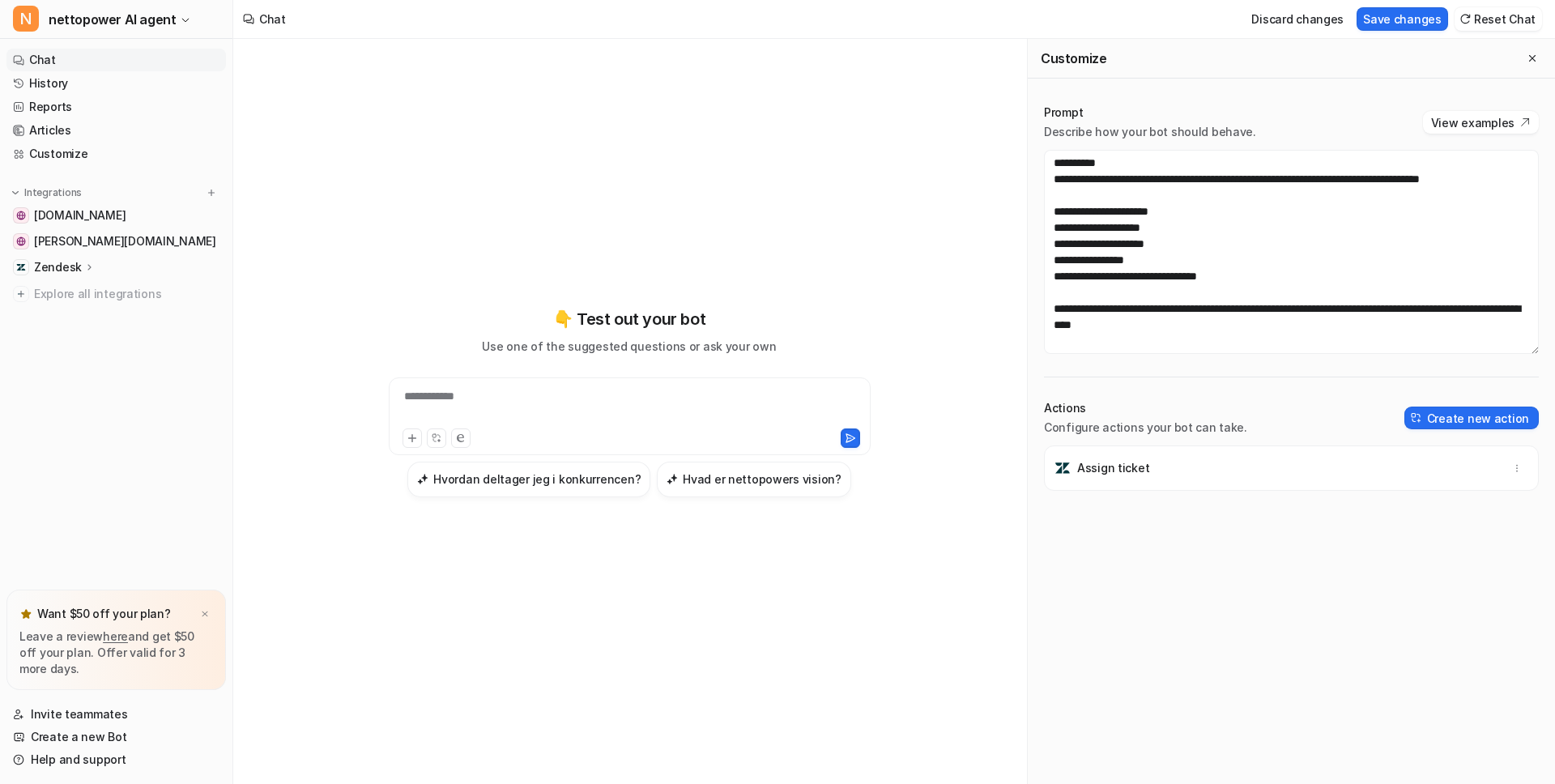
click at [1086, 454] on div "Actions Configure actions your bot can take. Create new action Assign ticket" at bounding box center [1292, 592] width 495 height 384
click at [1085, 460] on p "Assign ticket" at bounding box center [1113, 469] width 72 height 17
click at [1507, 461] on button "button" at bounding box center [1517, 468] width 22 height 22
click at [1444, 510] on button "Delete" at bounding box center [1437, 504] width 175 height 30
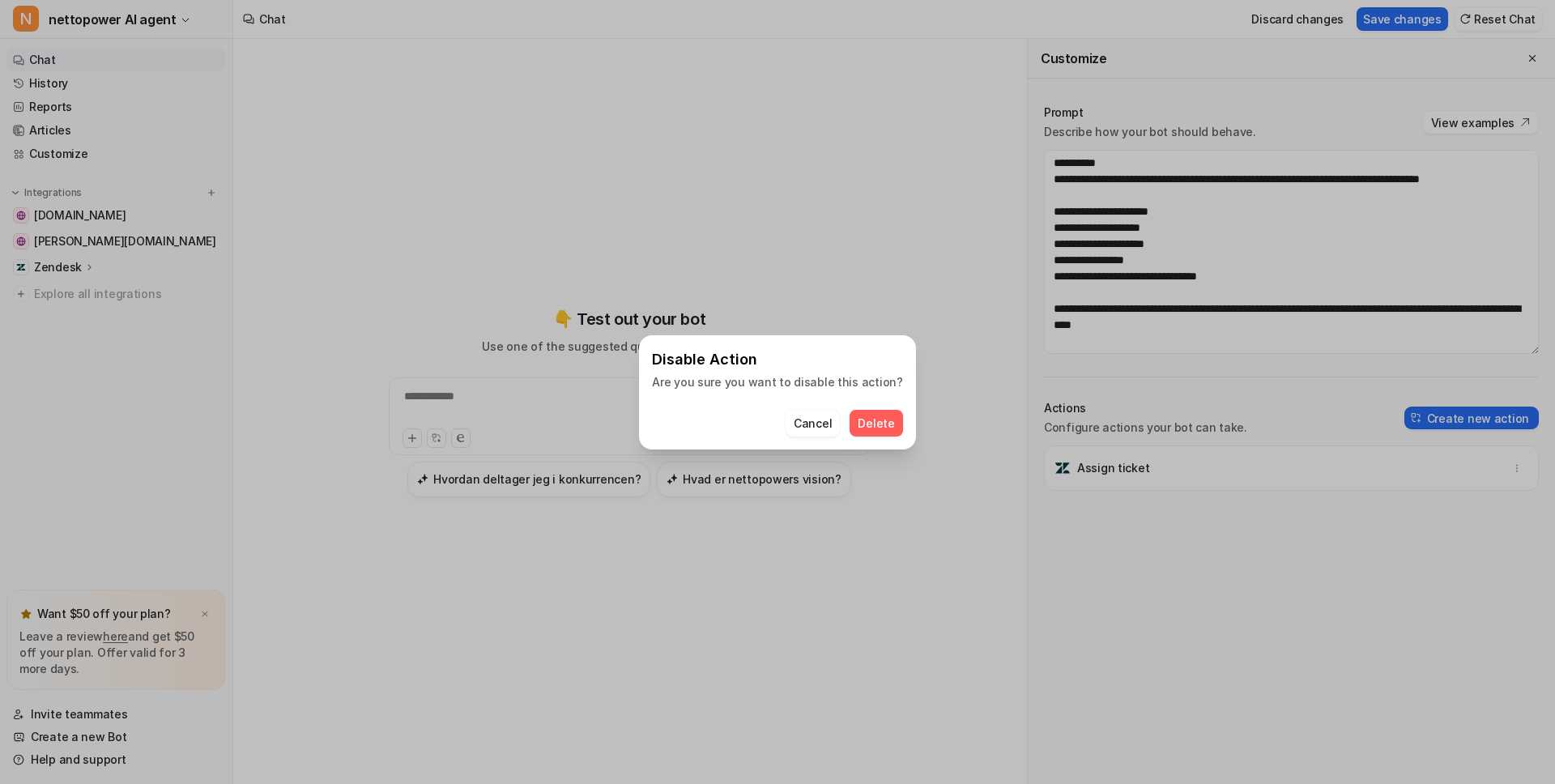
click at [877, 423] on span "Delete" at bounding box center [876, 423] width 36 height 17
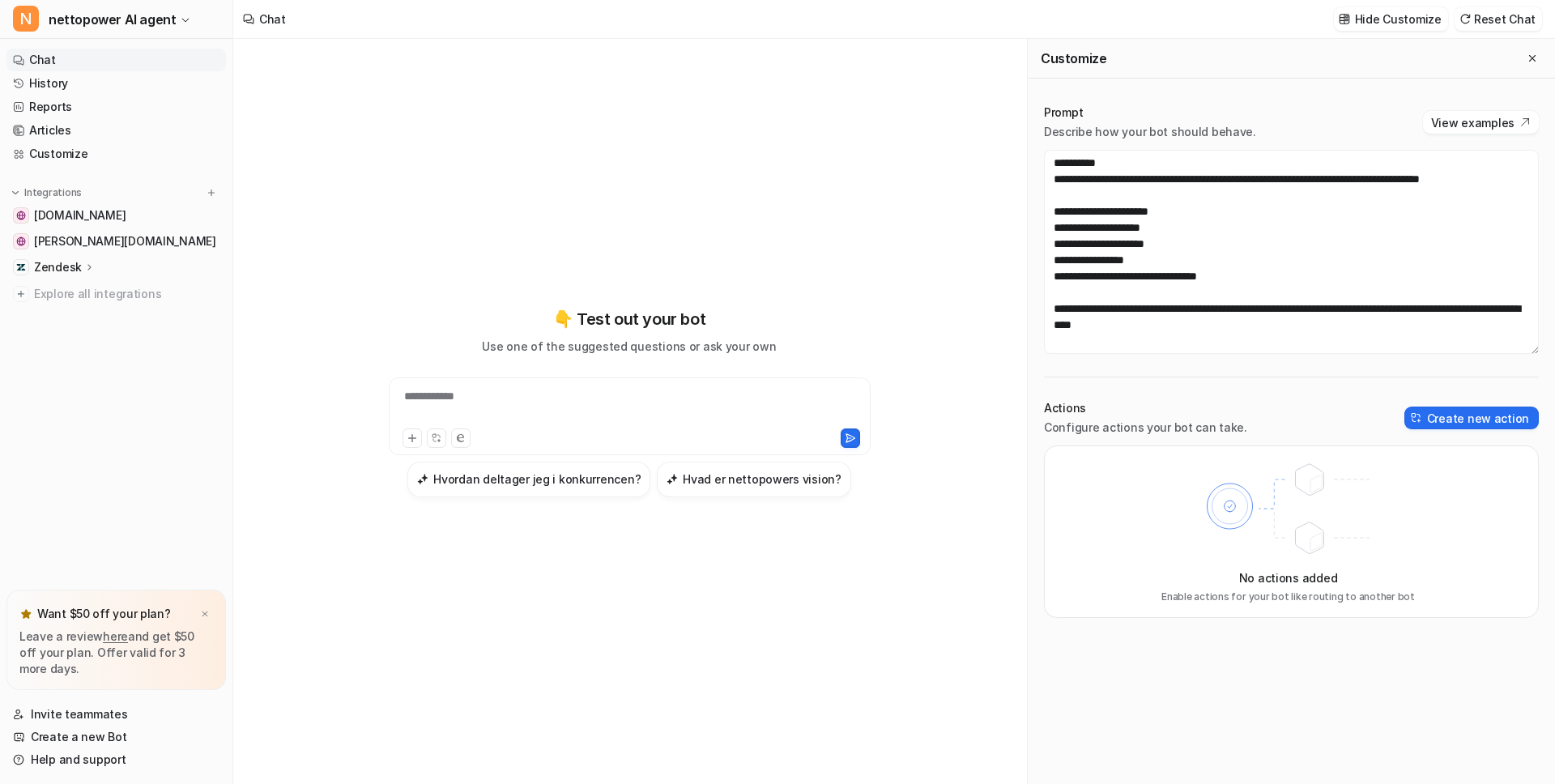
click at [1472, 134] on div "Prompt Describe how your bot should behave. View examples" at bounding box center [1292, 122] width 495 height 36
click at [1471, 131] on button "View examples" at bounding box center [1481, 122] width 116 height 22
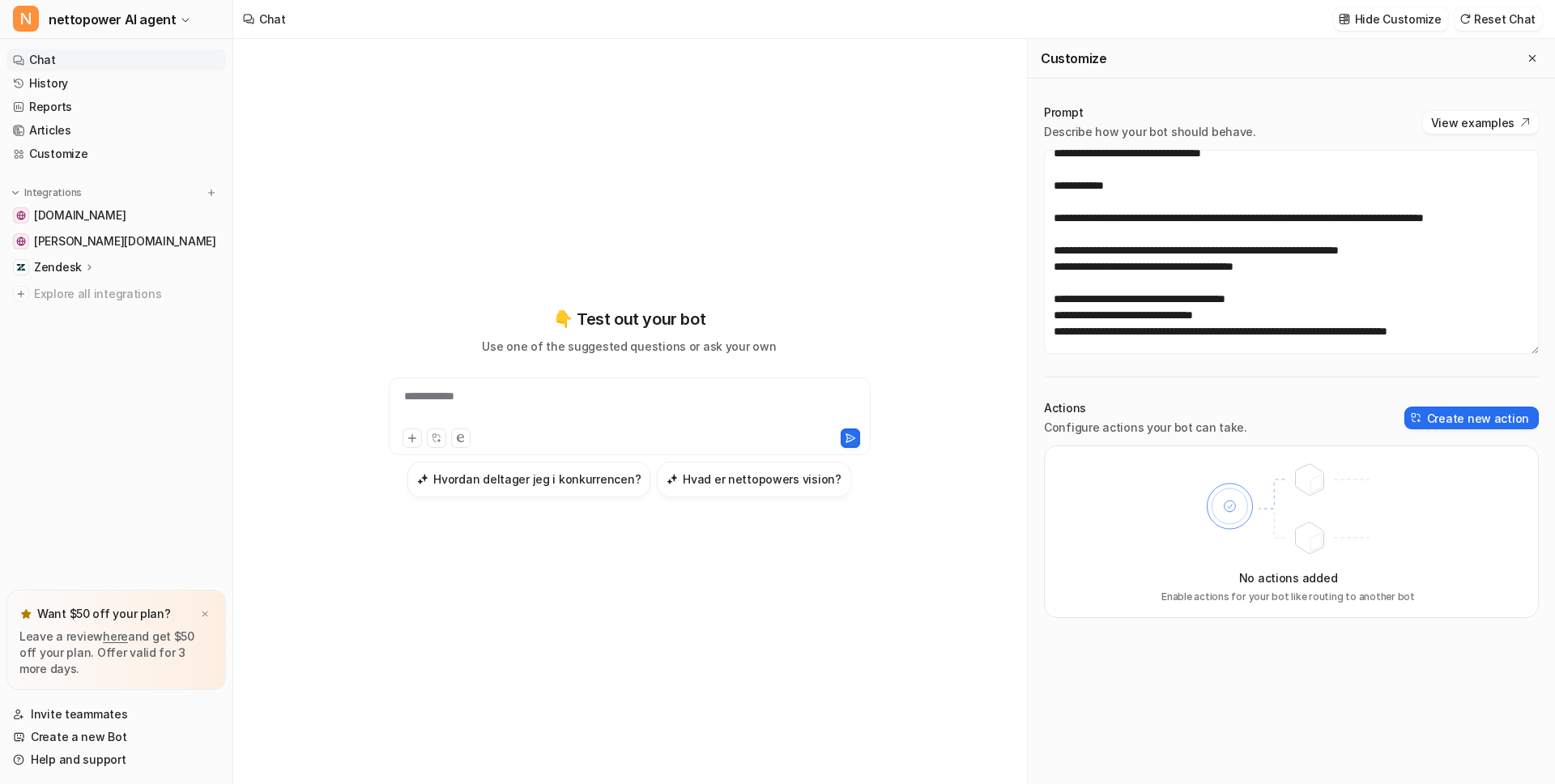
scroll to position [3321, 0]
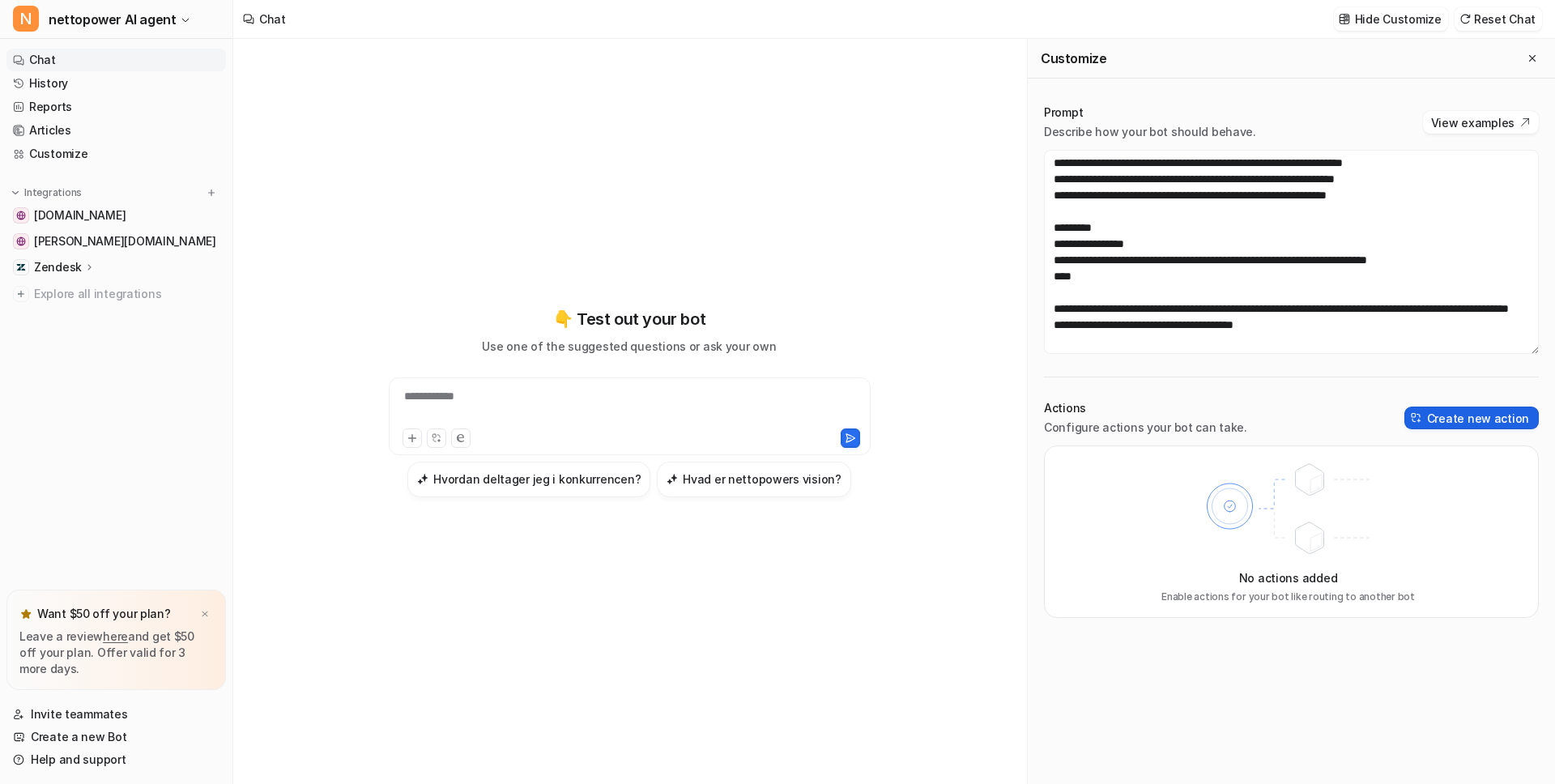
click at [1432, 421] on button "Create new action" at bounding box center [1471, 417] width 134 height 22
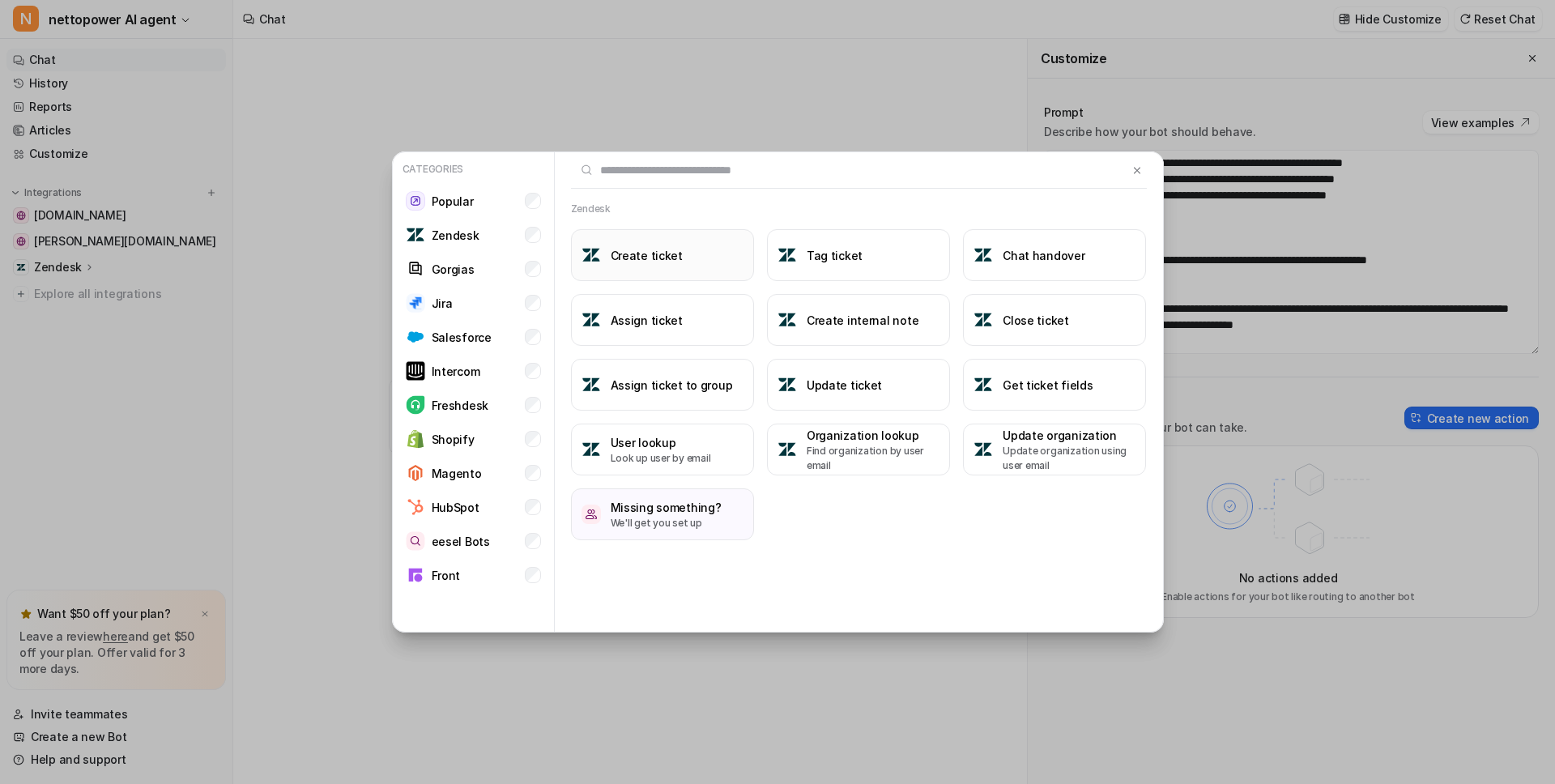
click at [645, 242] on button "Create ticket" at bounding box center [662, 255] width 183 height 52
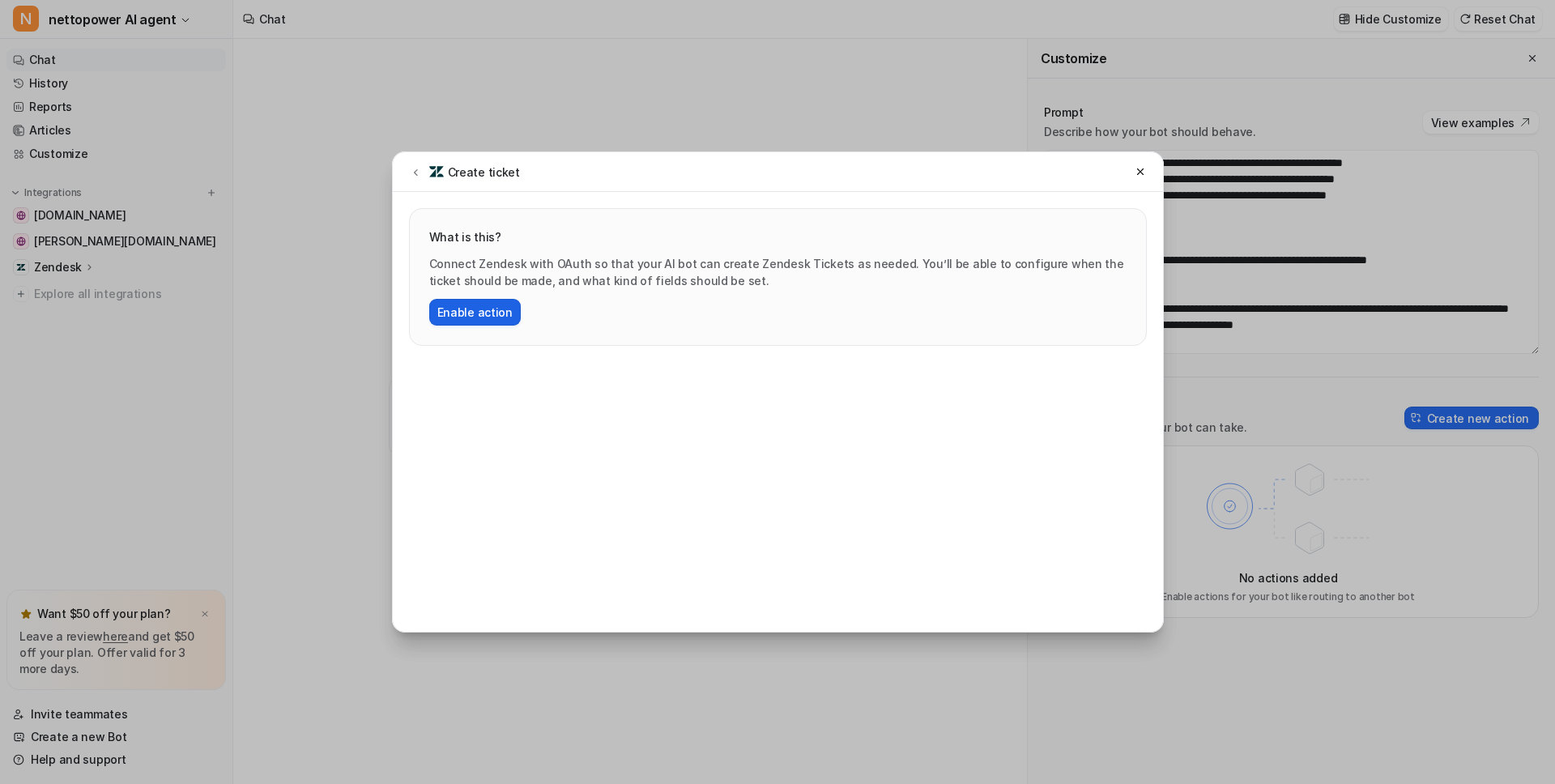
click at [470, 315] on button "Enable action" at bounding box center [474, 312] width 92 height 26
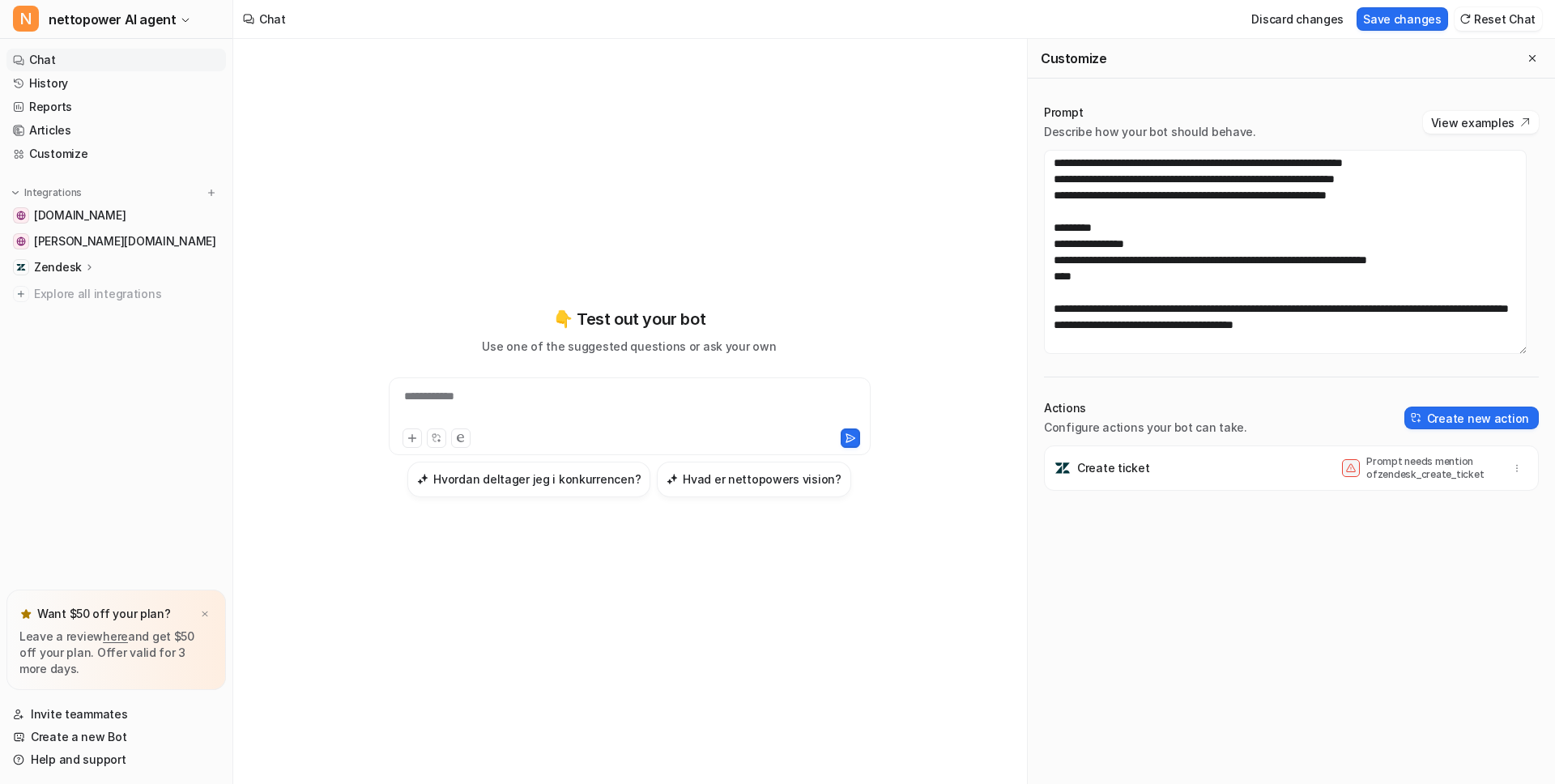
drag, startPoint x: 1390, startPoint y: 473, endPoint x: 1379, endPoint y: 470, distance: 11.4
click at [1389, 473] on p "Prompt needs mention of zendesk_create_ticket" at bounding box center [1431, 468] width 130 height 26
click at [1342, 465] on span at bounding box center [1351, 469] width 18 height 18
drag, startPoint x: 1449, startPoint y: 474, endPoint x: 1463, endPoint y: 476, distance: 14.1
click at [1454, 475] on p "Prompt needs mention of zendesk_create_ticket" at bounding box center [1431, 468] width 130 height 26
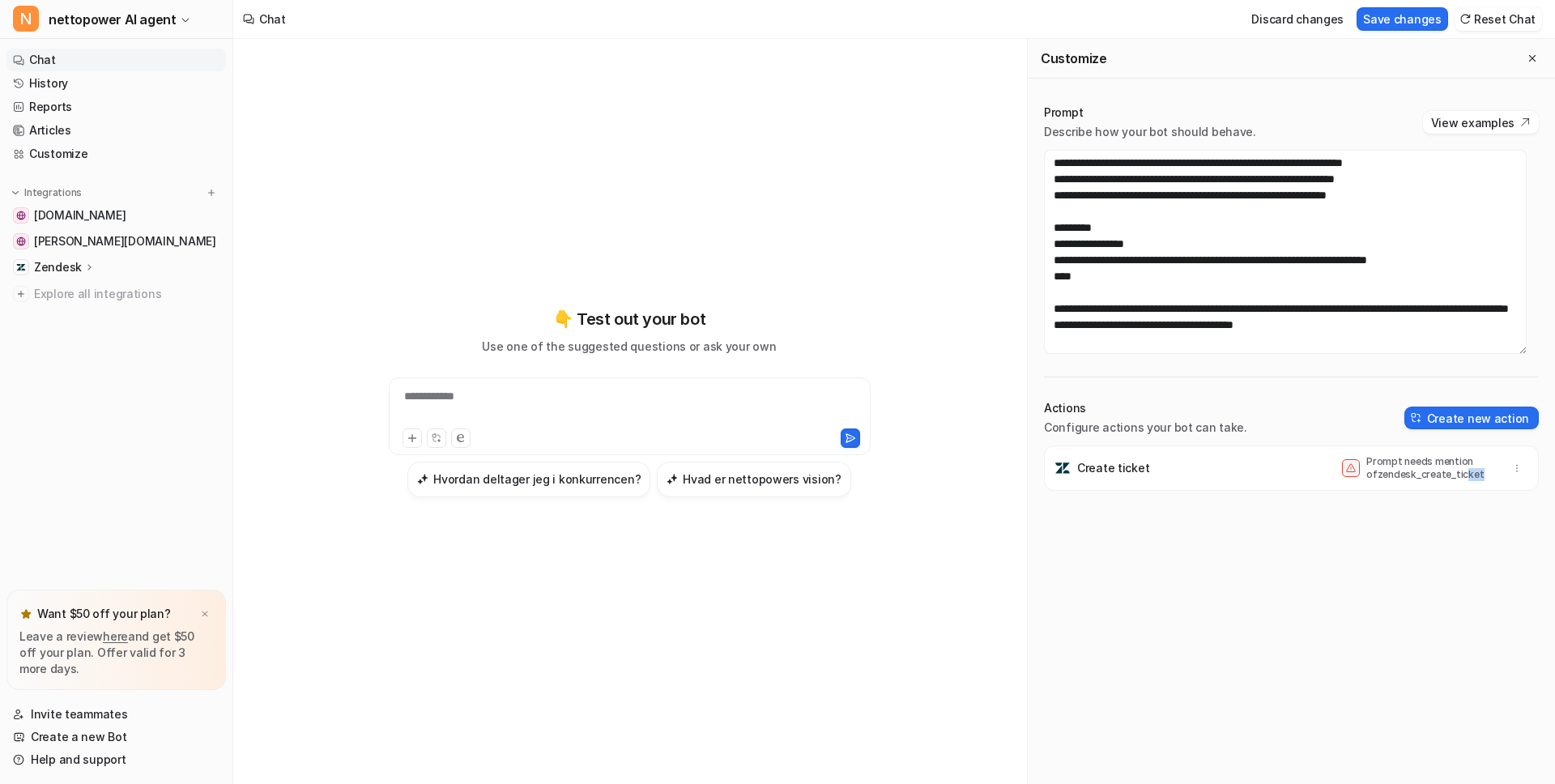
drag, startPoint x: 1506, startPoint y: 472, endPoint x: 1423, endPoint y: 474, distance: 83.0
click at [1423, 474] on div "Prompt needs mention of zendesk_create_ticket" at bounding box center [1435, 468] width 186 height 26
click at [1423, 474] on p "Prompt needs mention of zendesk_create_ticket" at bounding box center [1431, 468] width 130 height 26
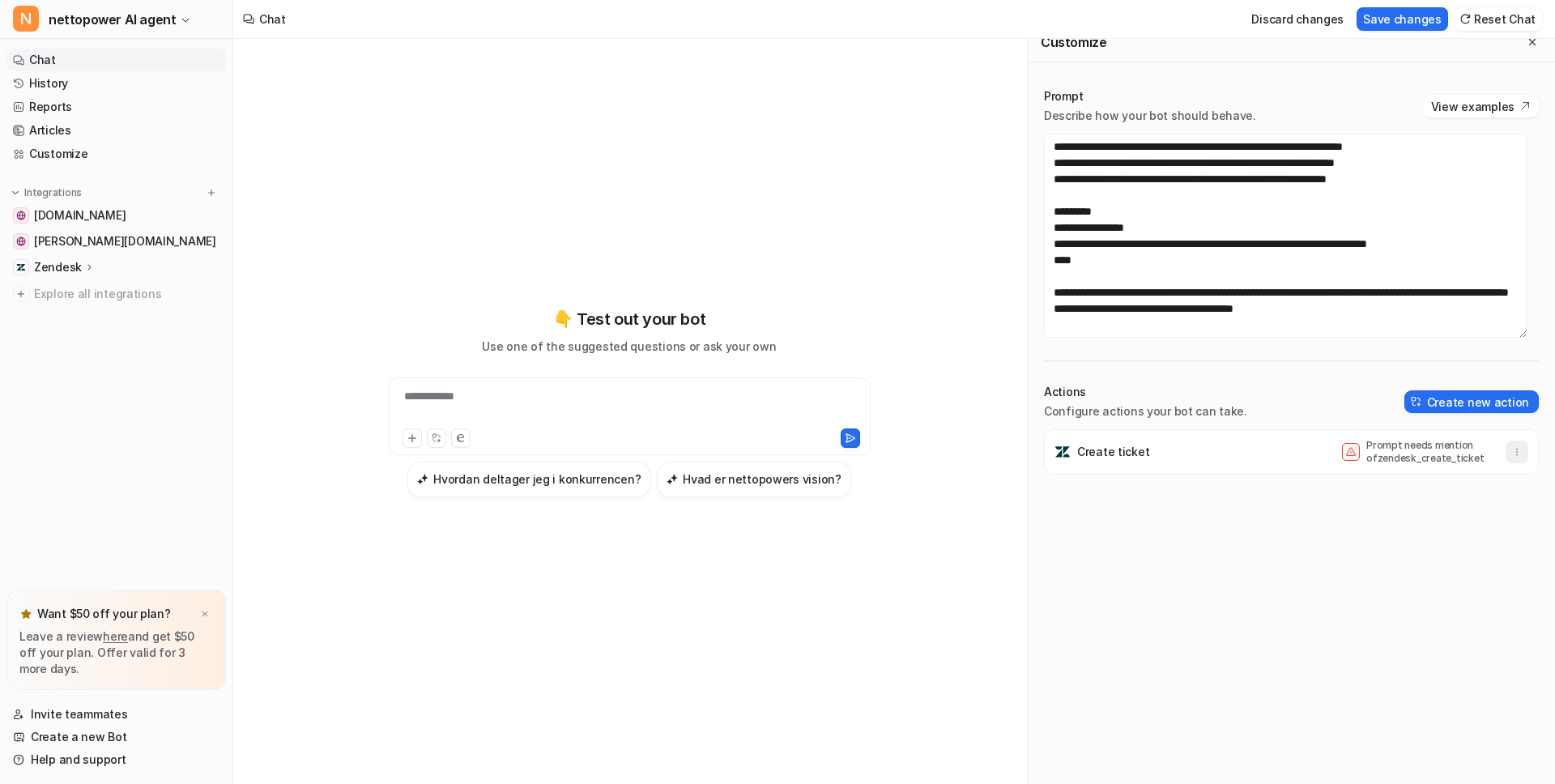
click at [1511, 446] on button "button" at bounding box center [1517, 451] width 22 height 22
click at [1401, 494] on button "Delete" at bounding box center [1437, 488] width 175 height 30
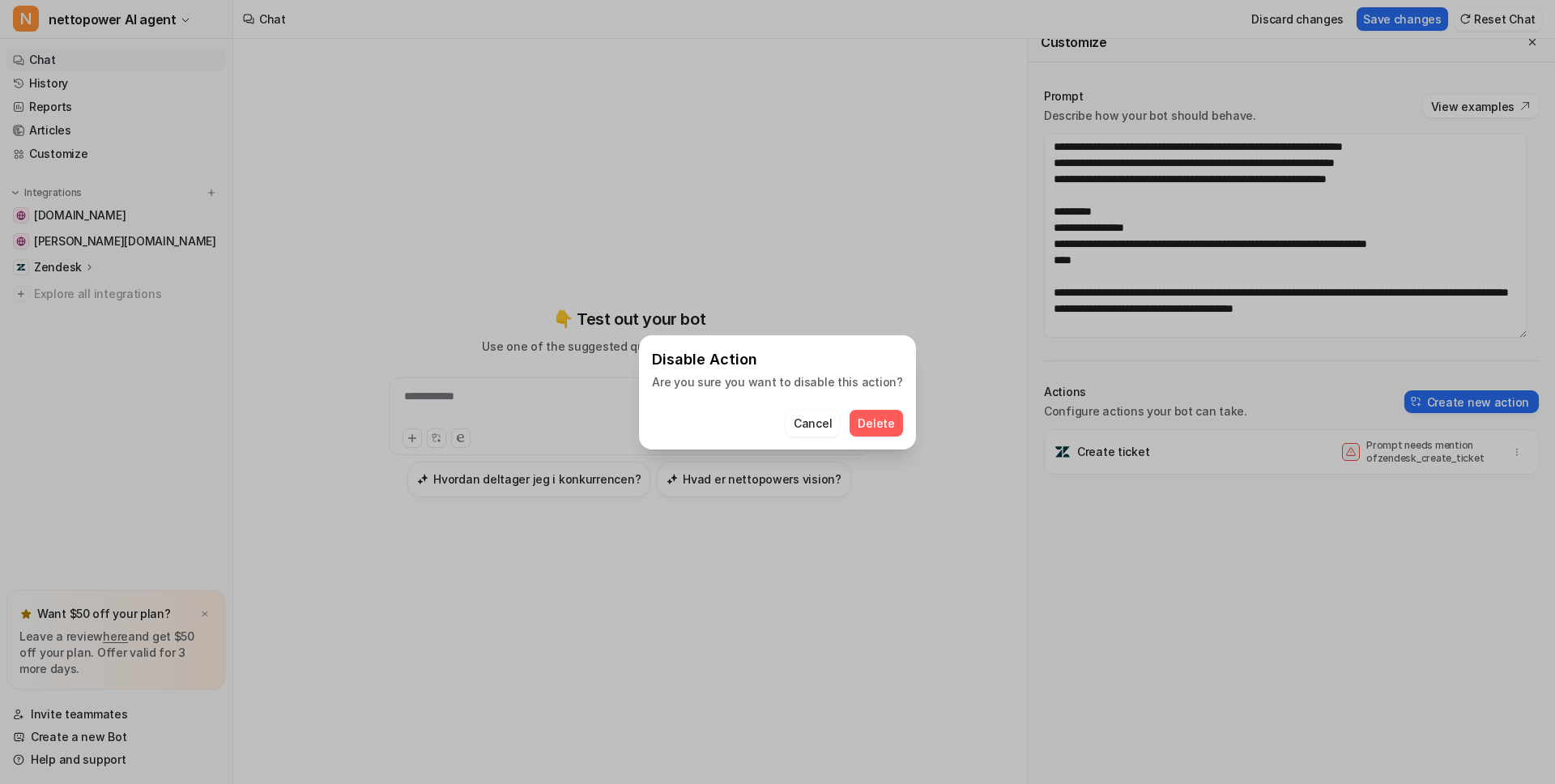
click at [868, 422] on span "Delete" at bounding box center [876, 423] width 36 height 17
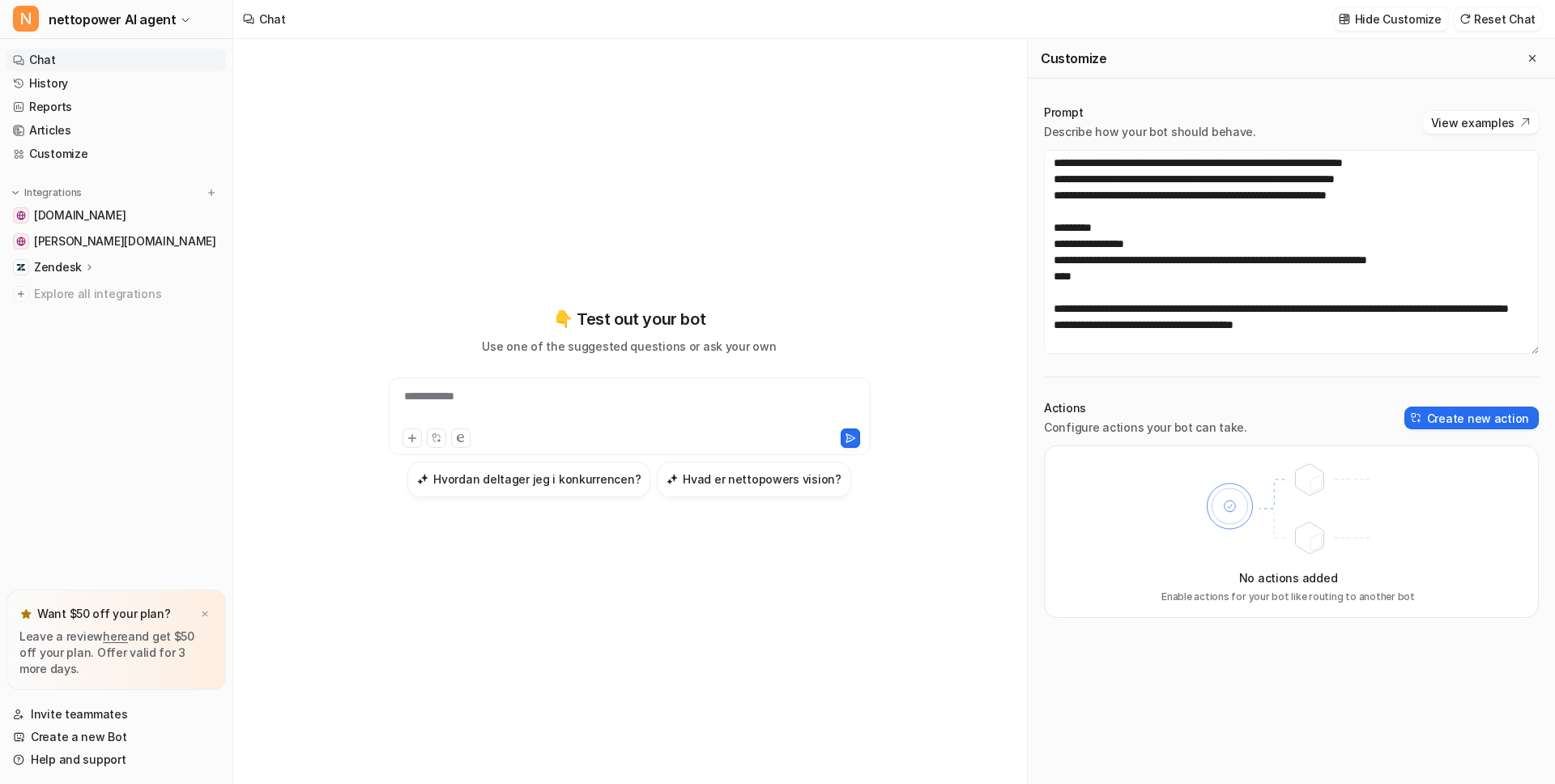
scroll to position [0, 0]
click at [1465, 428] on button "Create new action" at bounding box center [1471, 417] width 134 height 22
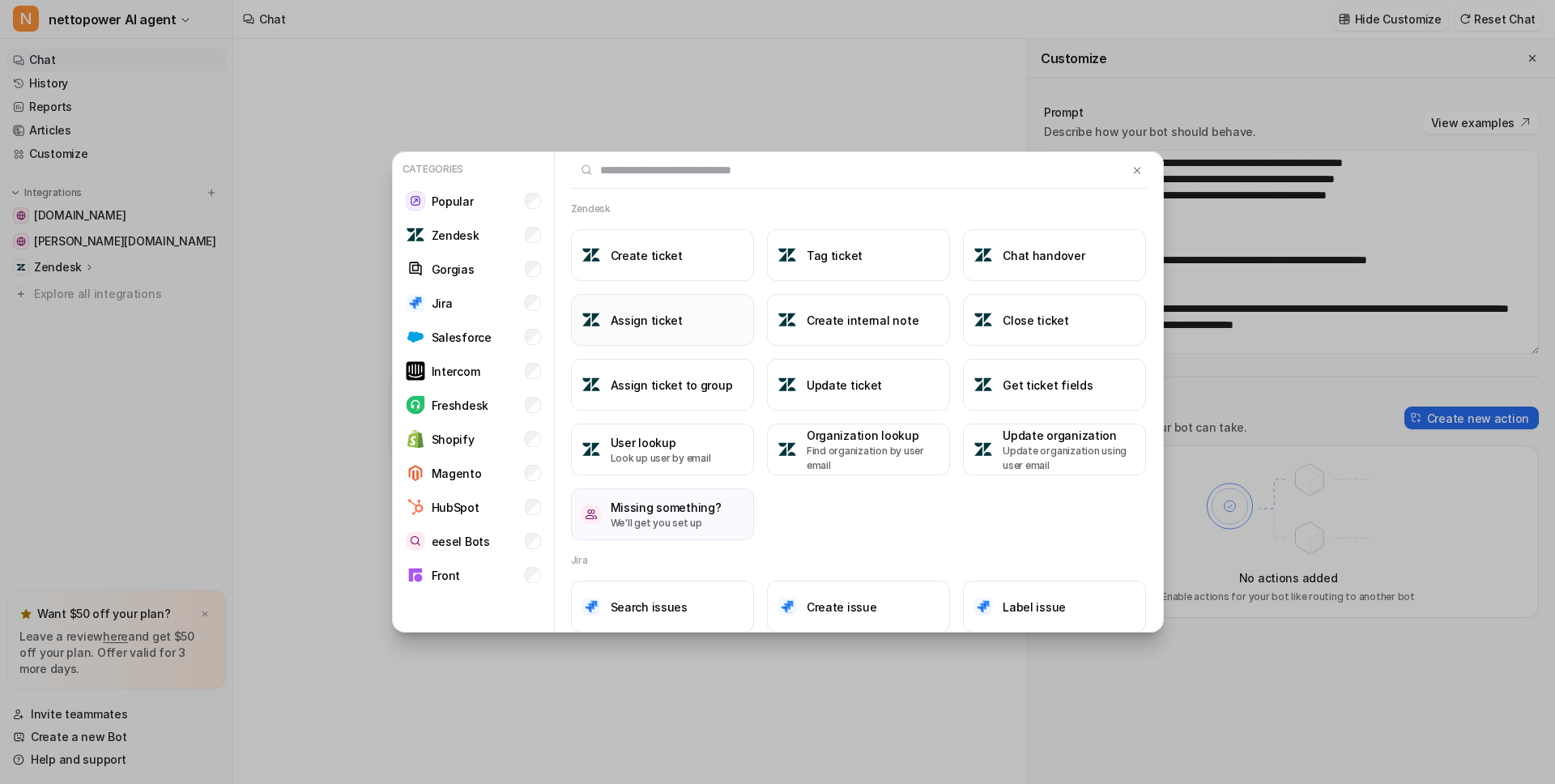
click at [646, 318] on h3 "Assign ticket" at bounding box center [647, 320] width 72 height 17
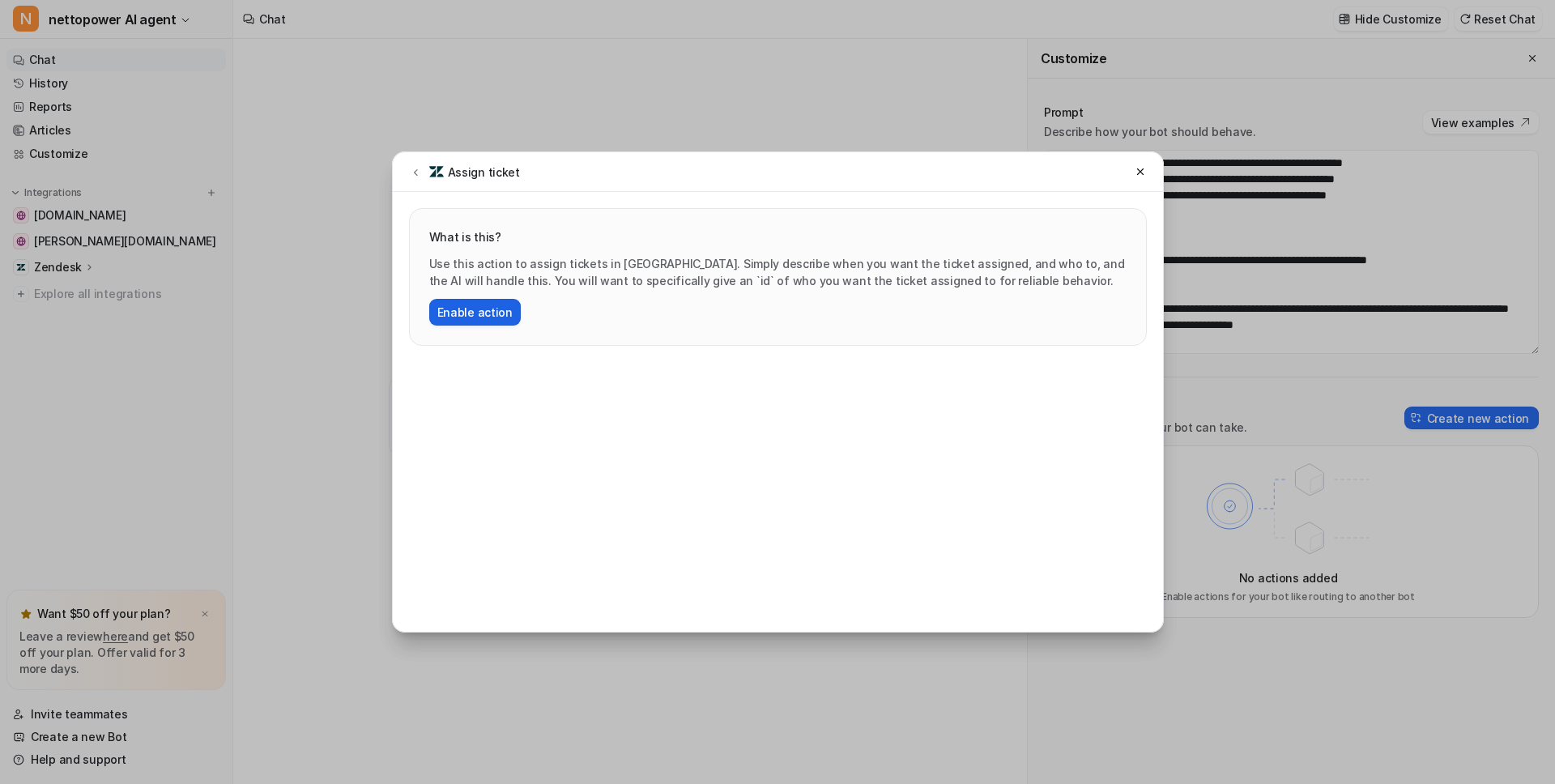
click at [513, 311] on button "Enable action" at bounding box center [474, 312] width 92 height 26
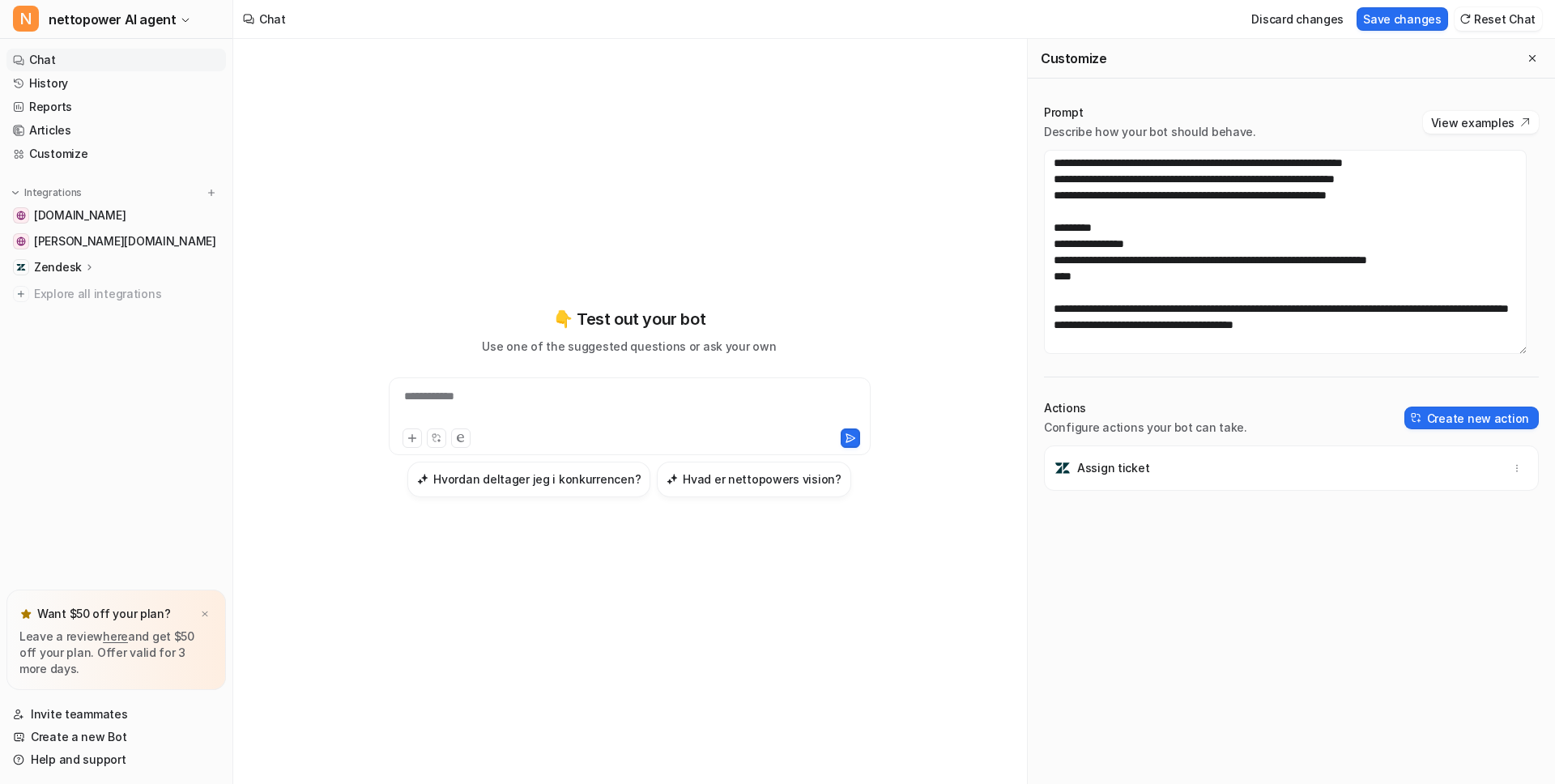
drag, startPoint x: 1165, startPoint y: 475, endPoint x: 1109, endPoint y: 458, distance: 58.5
click at [1164, 475] on div "Assign ticket" at bounding box center [1292, 468] width 480 height 46
click at [1105, 459] on div "Assign ticket" at bounding box center [1292, 468] width 480 height 46
click at [1511, 469] on icon "button" at bounding box center [1517, 469] width 12 height 12
click at [1511, 468] on icon "button" at bounding box center [1517, 469] width 12 height 12
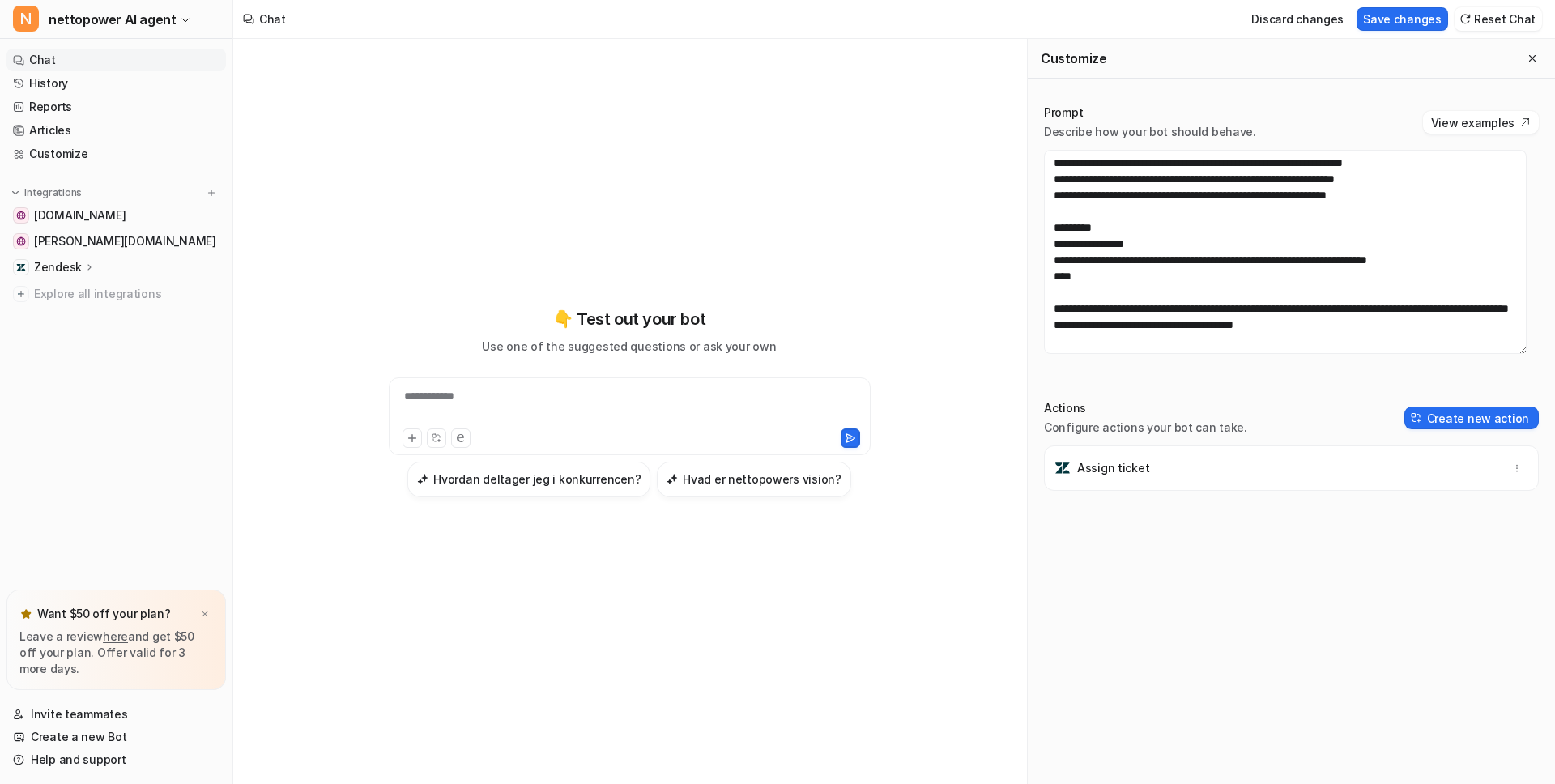
scroll to position [3311, 0]
click at [853, 224] on div "**********" at bounding box center [629, 402] width 596 height 549
click at [45, 757] on link "Help and support" at bounding box center [116, 759] width 219 height 22
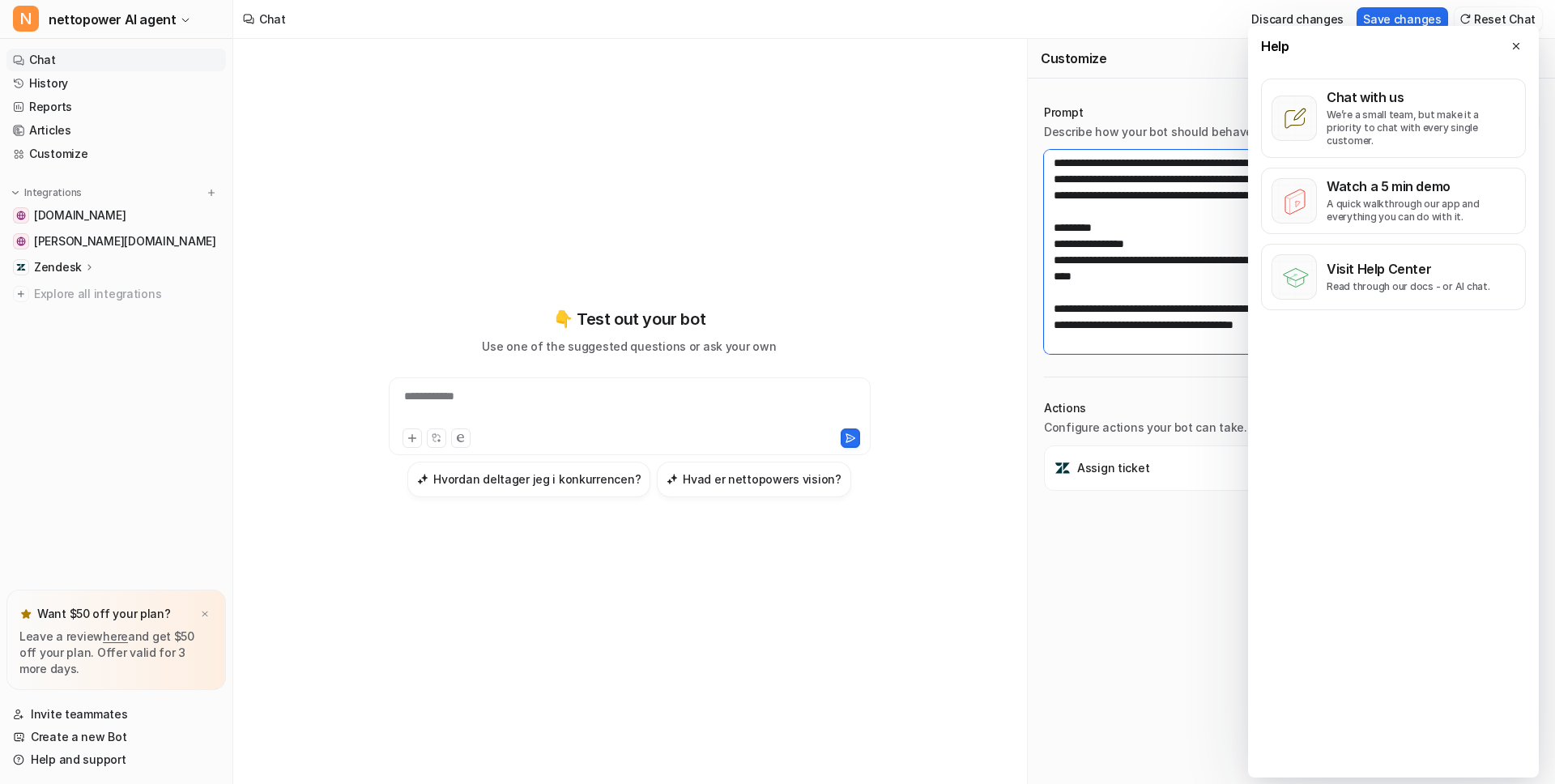
click at [1096, 177] on textarea at bounding box center [1285, 252] width 483 height 204
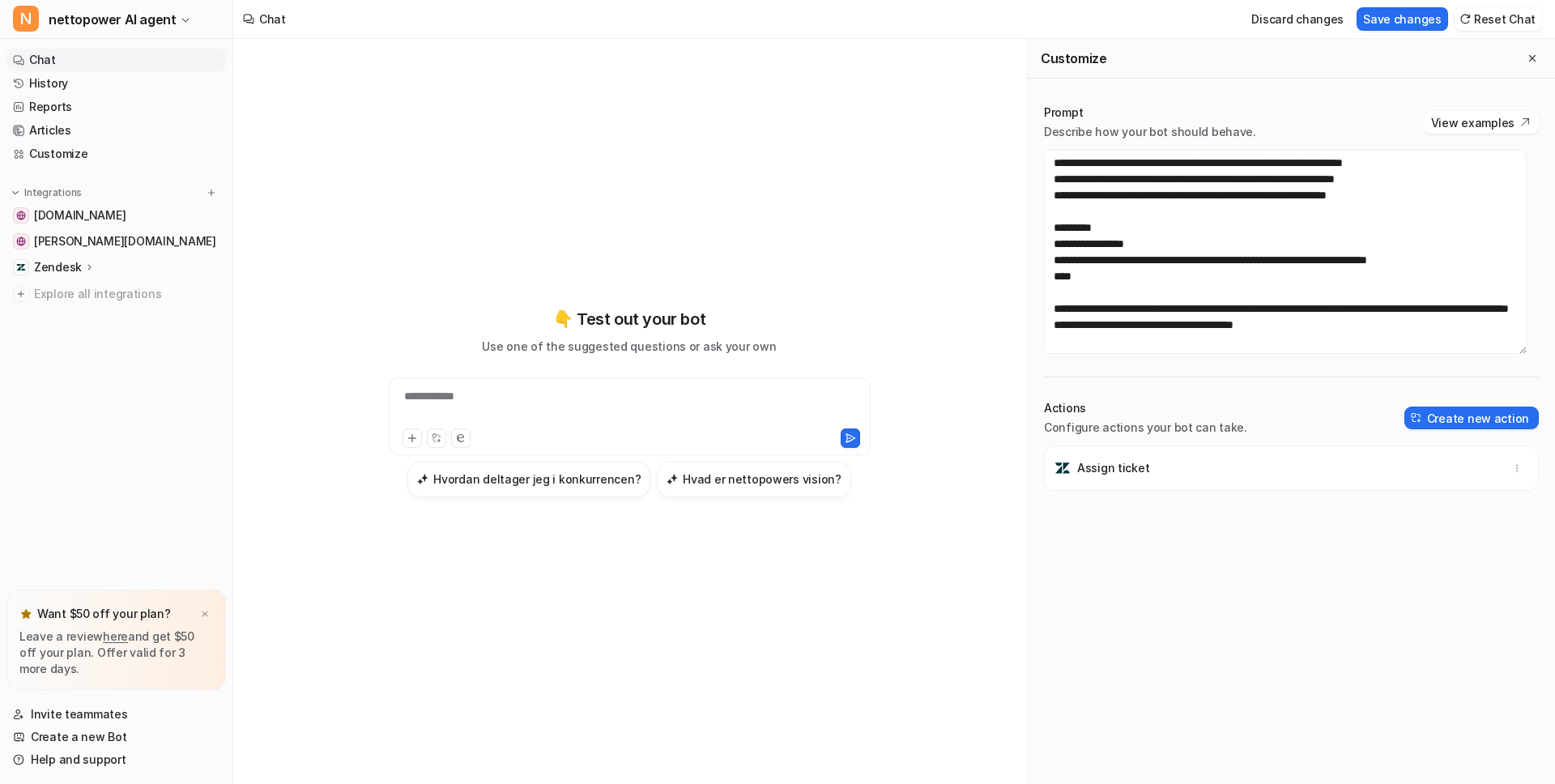
click at [585, 222] on div "**********" at bounding box center [629, 402] width 596 height 549
click at [1298, 23] on button "Discard changes" at bounding box center [1297, 19] width 105 height 23
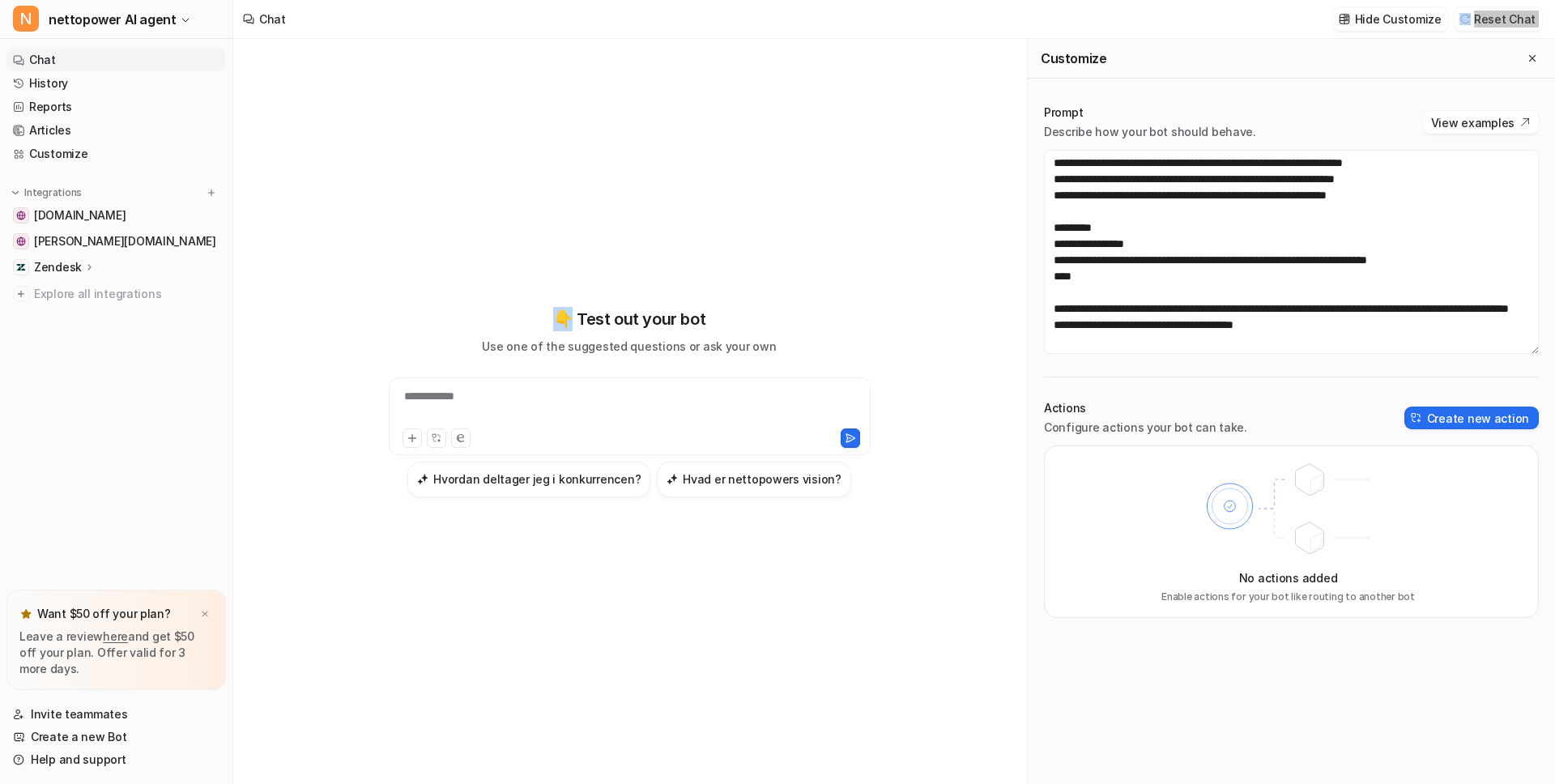
click at [809, 151] on div "**********" at bounding box center [629, 402] width 596 height 549
click at [619, 219] on div "**********" at bounding box center [629, 402] width 596 height 549
